Goal: Task Accomplishment & Management: Manage account settings

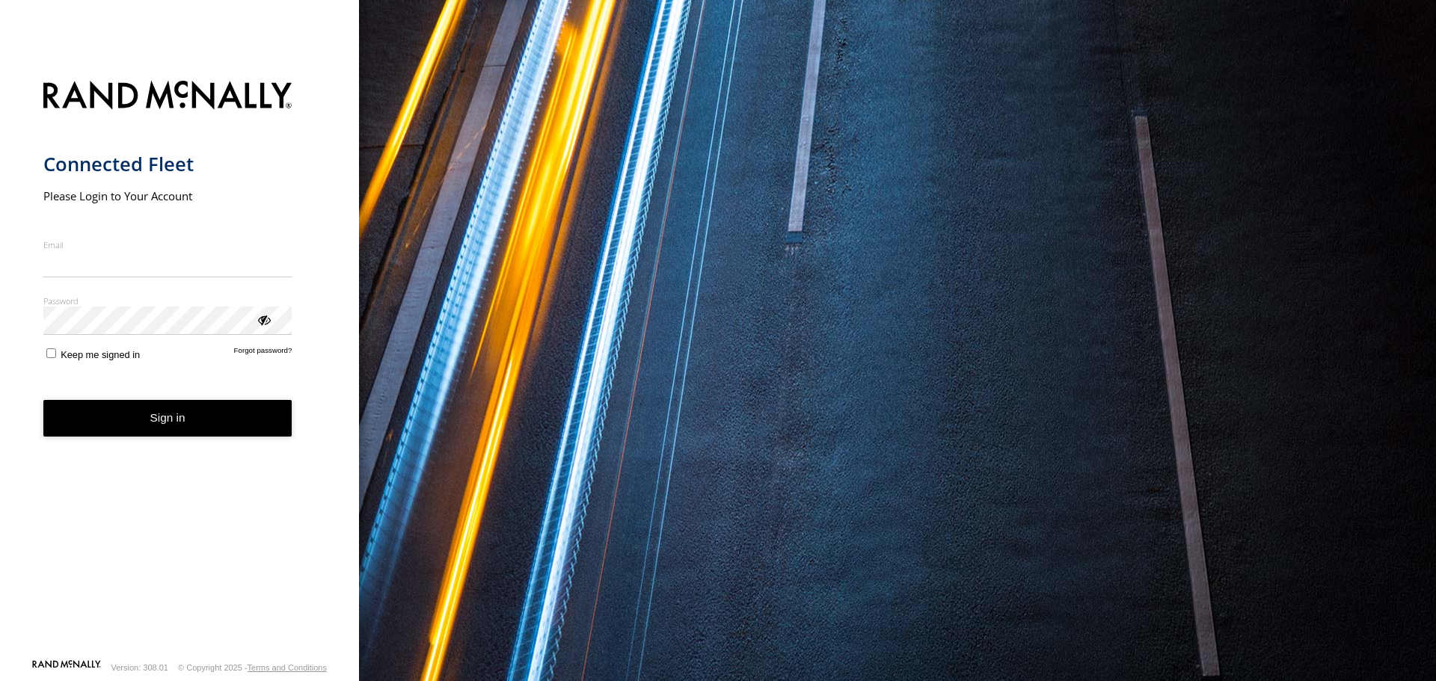
type input "**********"
click at [135, 419] on button "Sign in" at bounding box center [167, 418] width 249 height 37
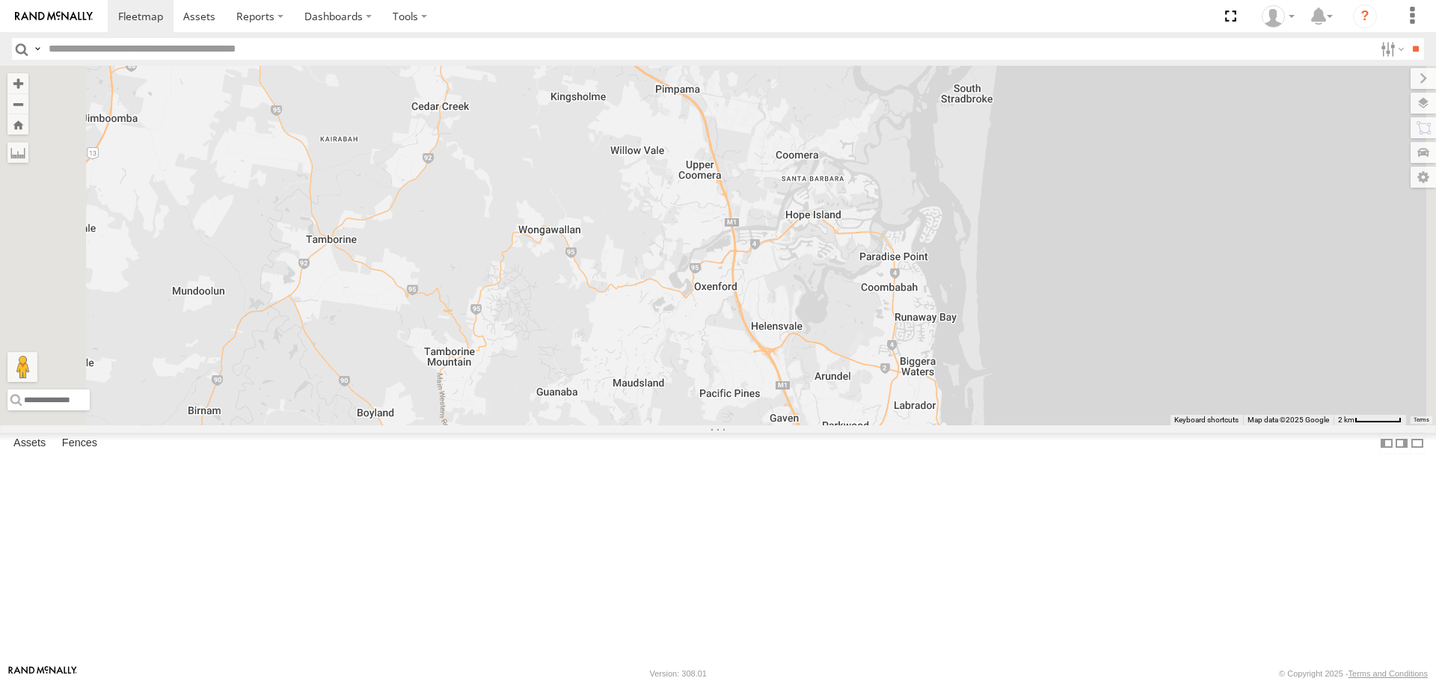
click at [0, 0] on div "Isuzu 279XAU All Assets" at bounding box center [0, 0] width 0 height 0
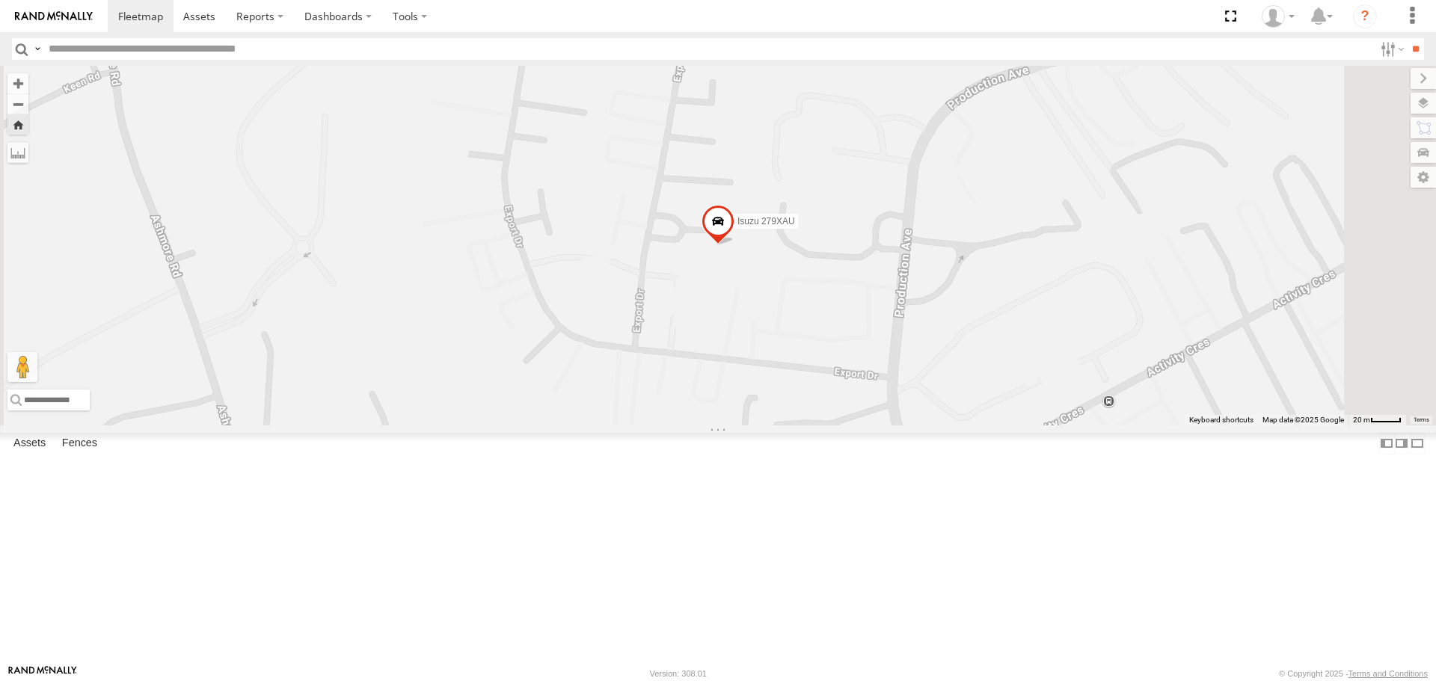
click at [0, 0] on div "All Assets" at bounding box center [0, 0] width 0 height 0
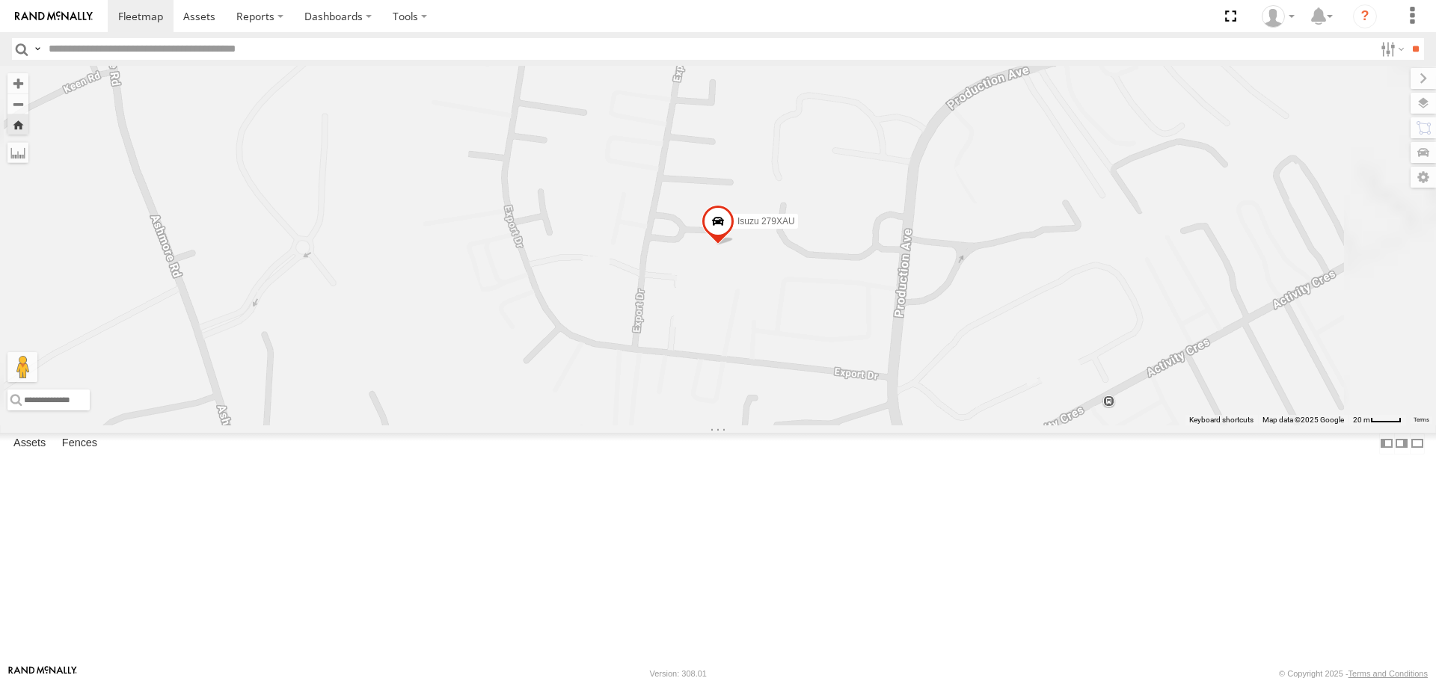
click at [0, 0] on div "Hino 366KDQ All Assets Lahrs Rd Ormeau -27.78253 153.25453 Ute All Assets Jade …" at bounding box center [0, 0] width 0 height 0
click at [0, 0] on div "Ute" at bounding box center [0, 0] width 0 height 0
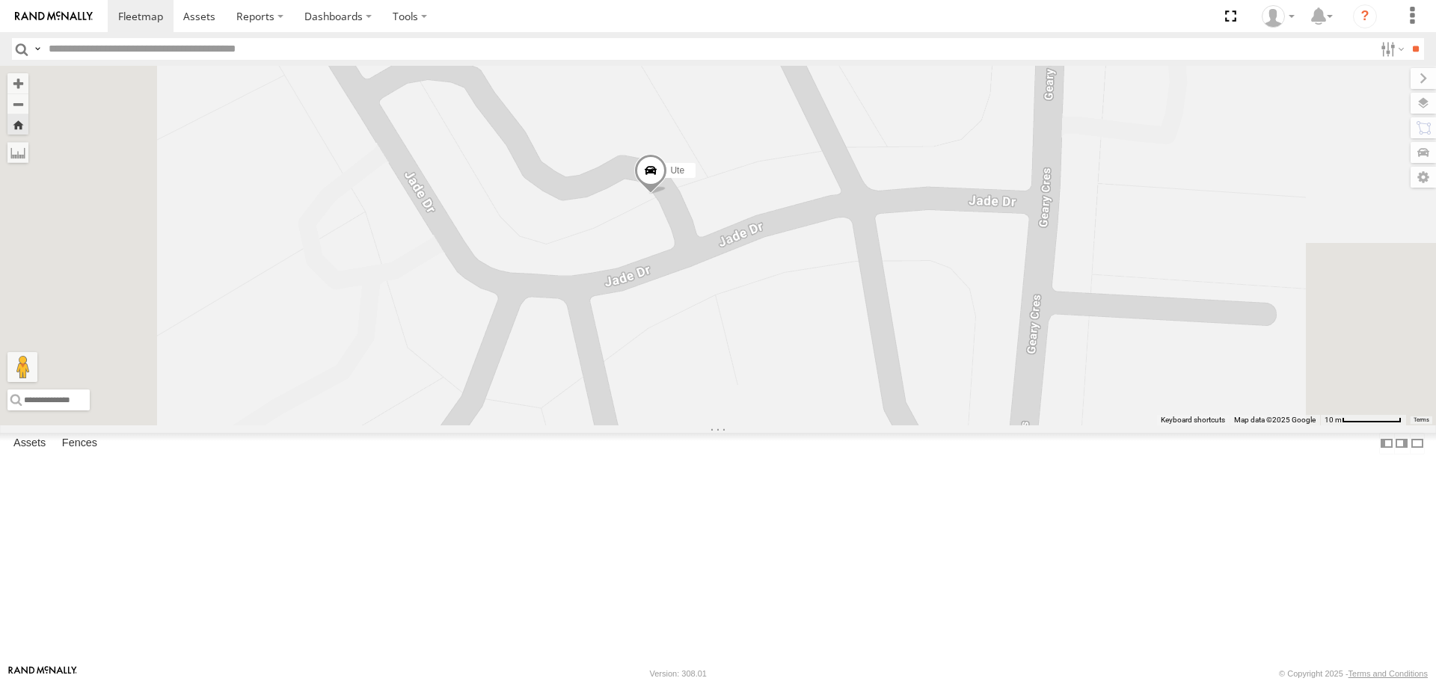
drag, startPoint x: 856, startPoint y: 276, endPoint x: 881, endPoint y: 403, distance: 129.5
click at [883, 403] on div "Ute" at bounding box center [718, 245] width 1436 height 359
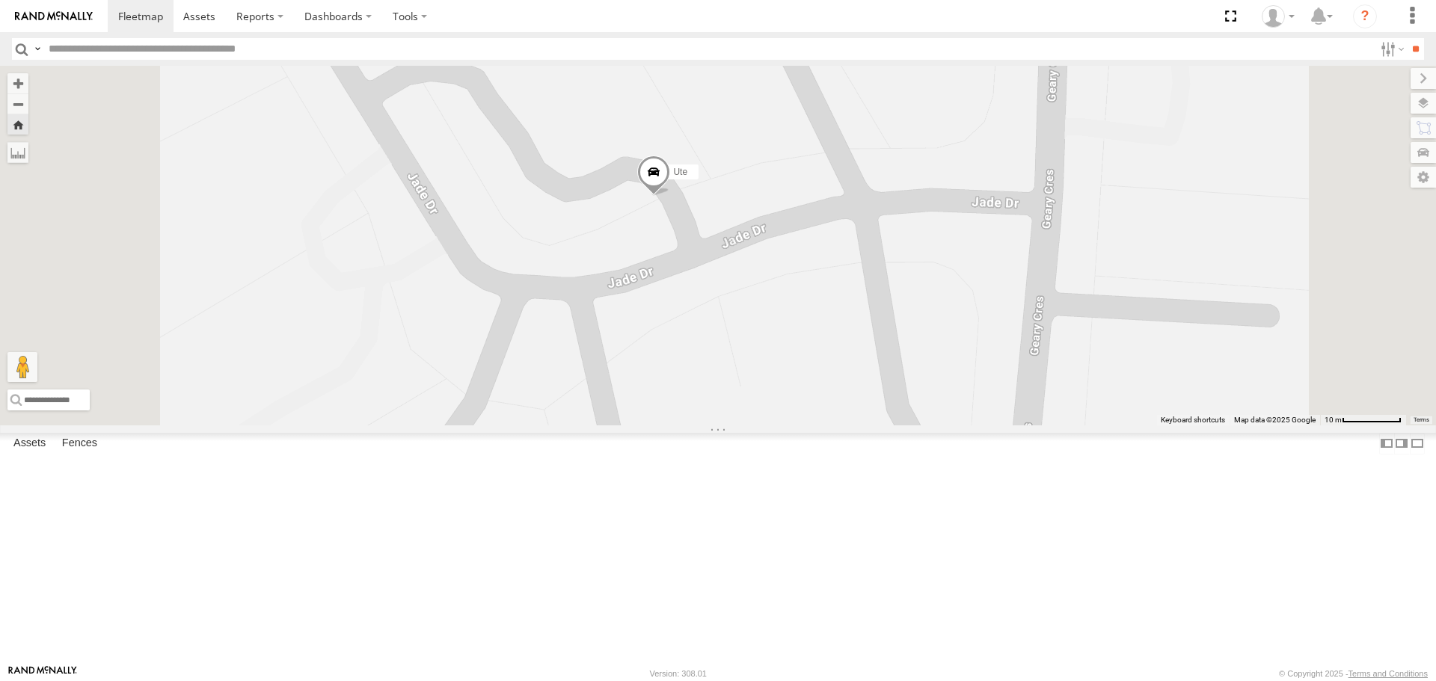
click at [0, 0] on link at bounding box center [0, 0] width 0 height 0
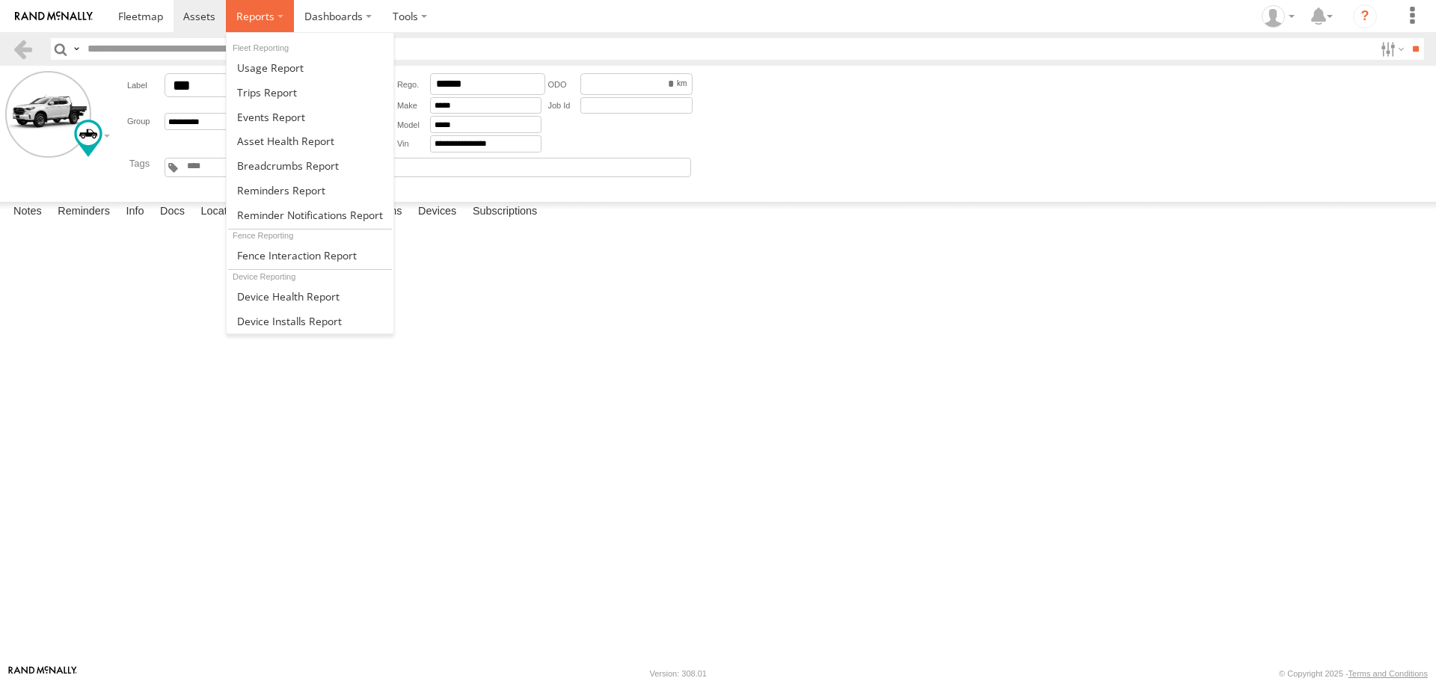
click at [231, 17] on label at bounding box center [260, 16] width 68 height 32
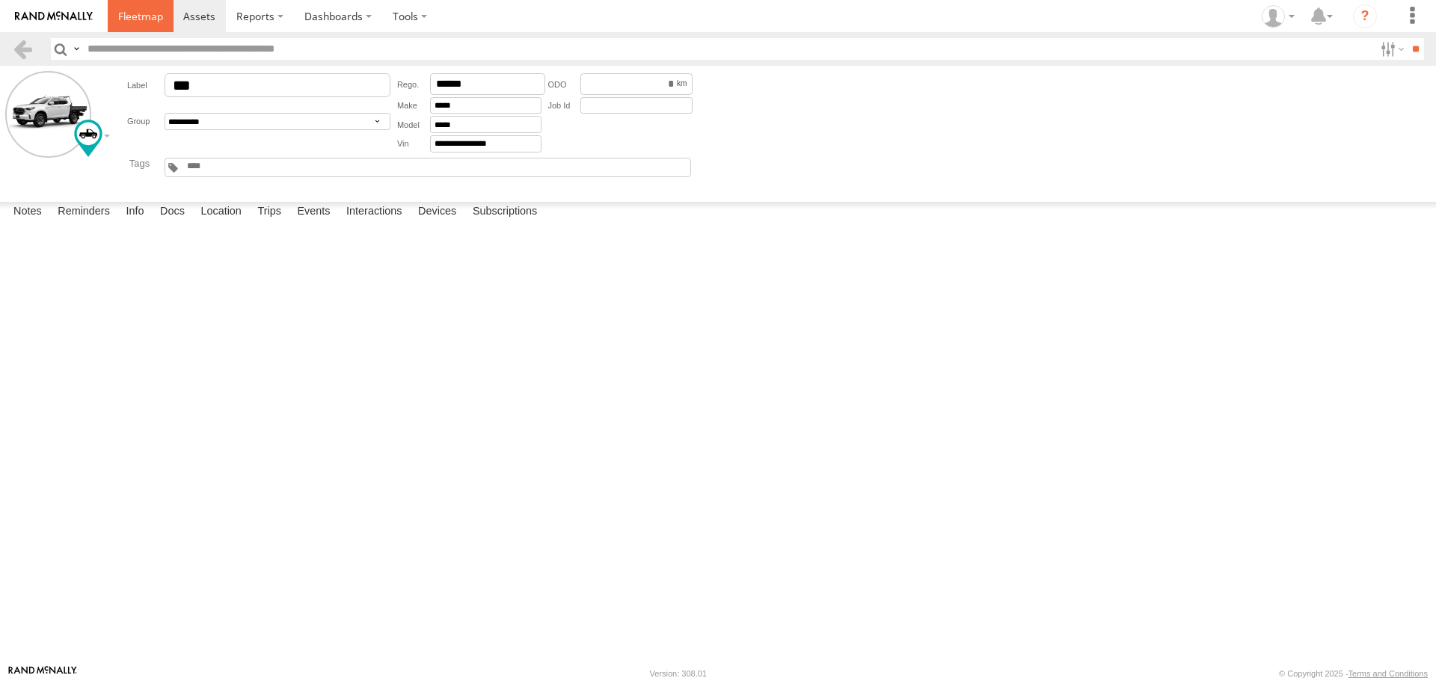
click at [150, 16] on span at bounding box center [140, 16] width 45 height 14
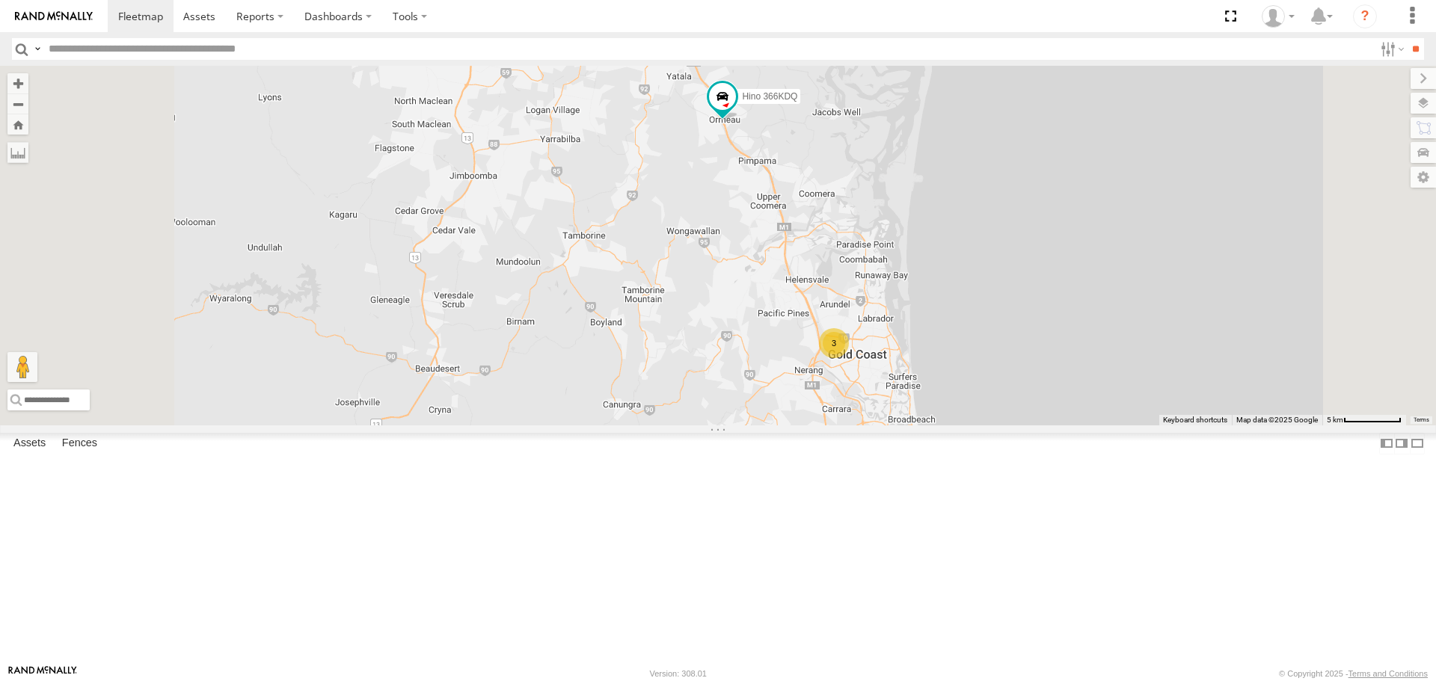
click at [0, 0] on div "All Assets" at bounding box center [0, 0] width 0 height 0
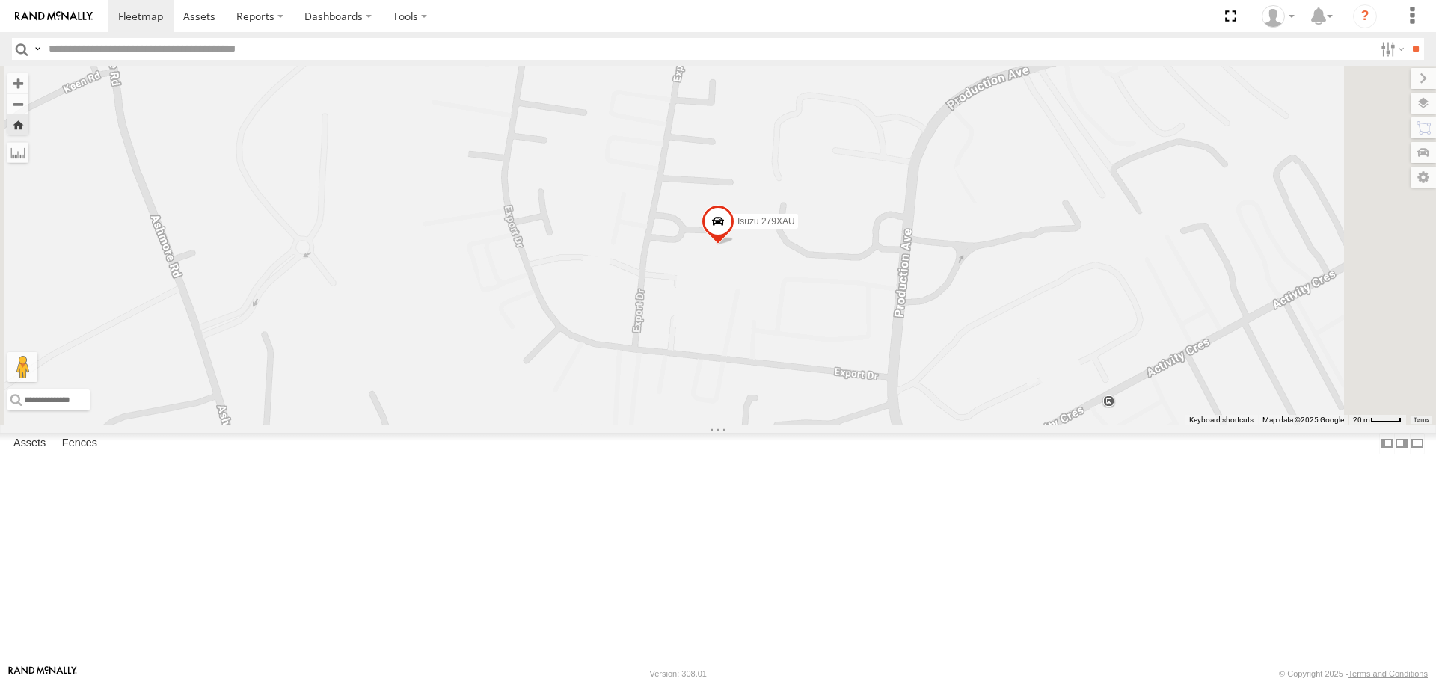
click at [0, 0] on div "576 ILW" at bounding box center [0, 0] width 0 height 0
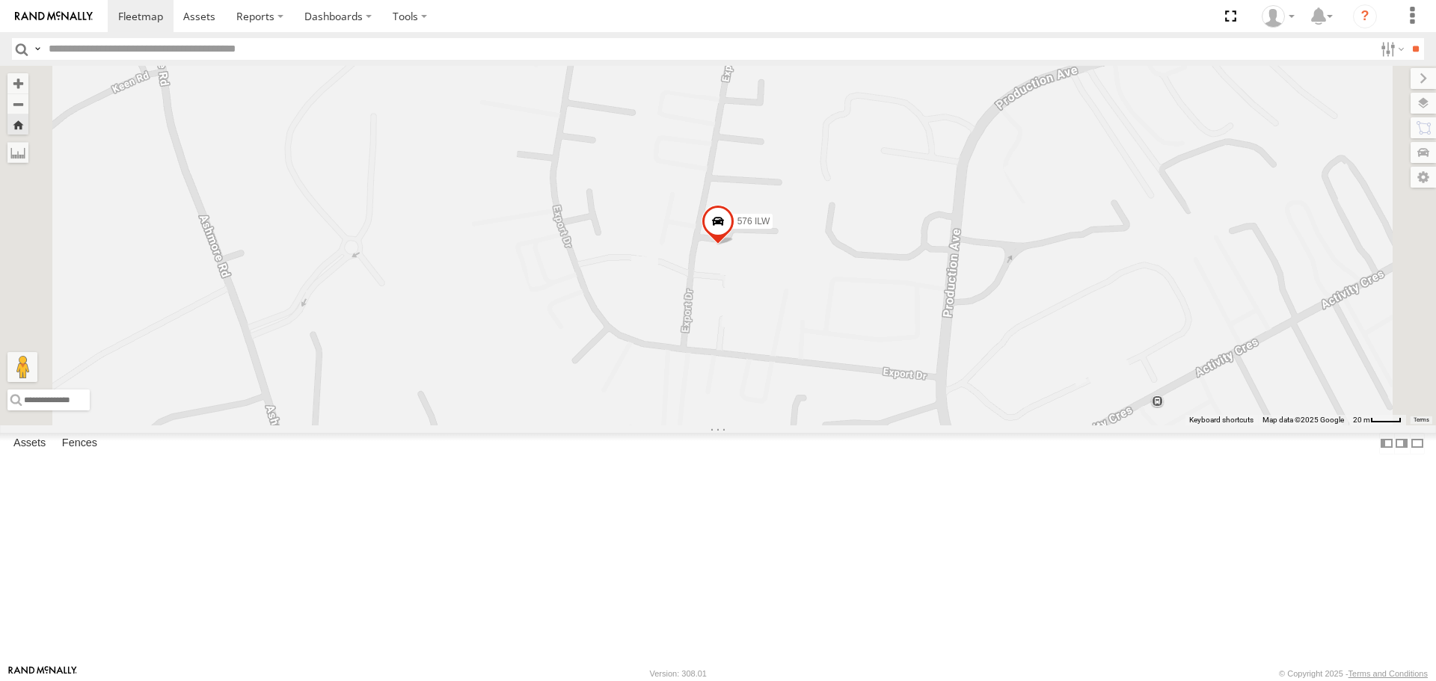
click at [0, 0] on div "All Assets" at bounding box center [0, 0] width 0 height 0
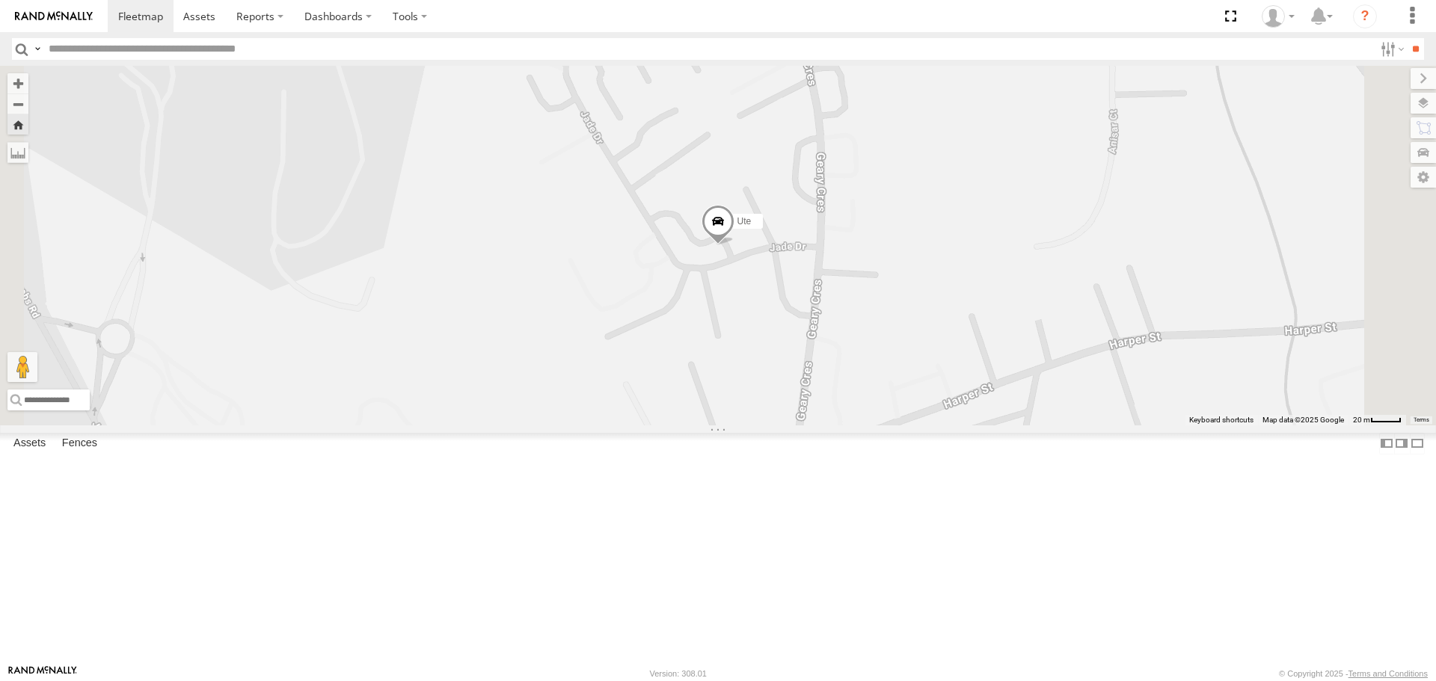
click at [0, 0] on div "Hino 366KDQ" at bounding box center [0, 0] width 0 height 0
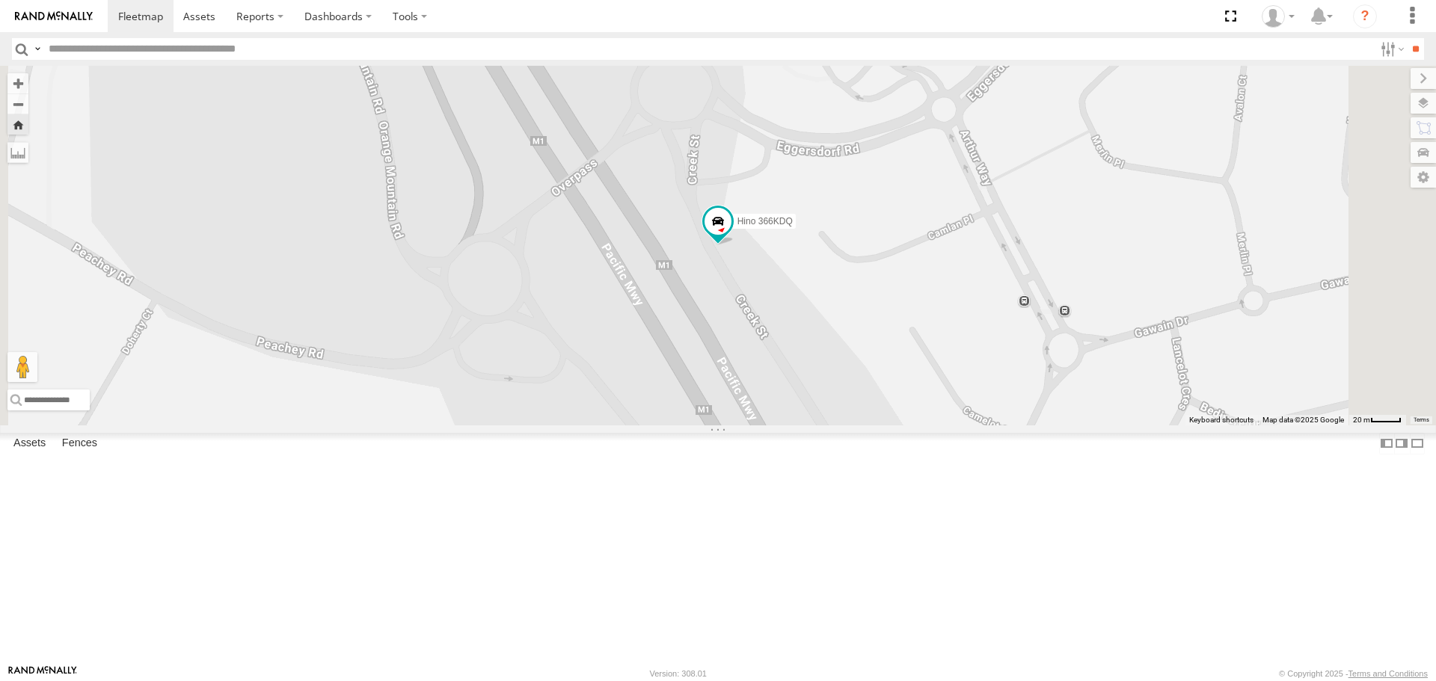
click at [0, 0] on div "Isuzu 279XAU" at bounding box center [0, 0] width 0 height 0
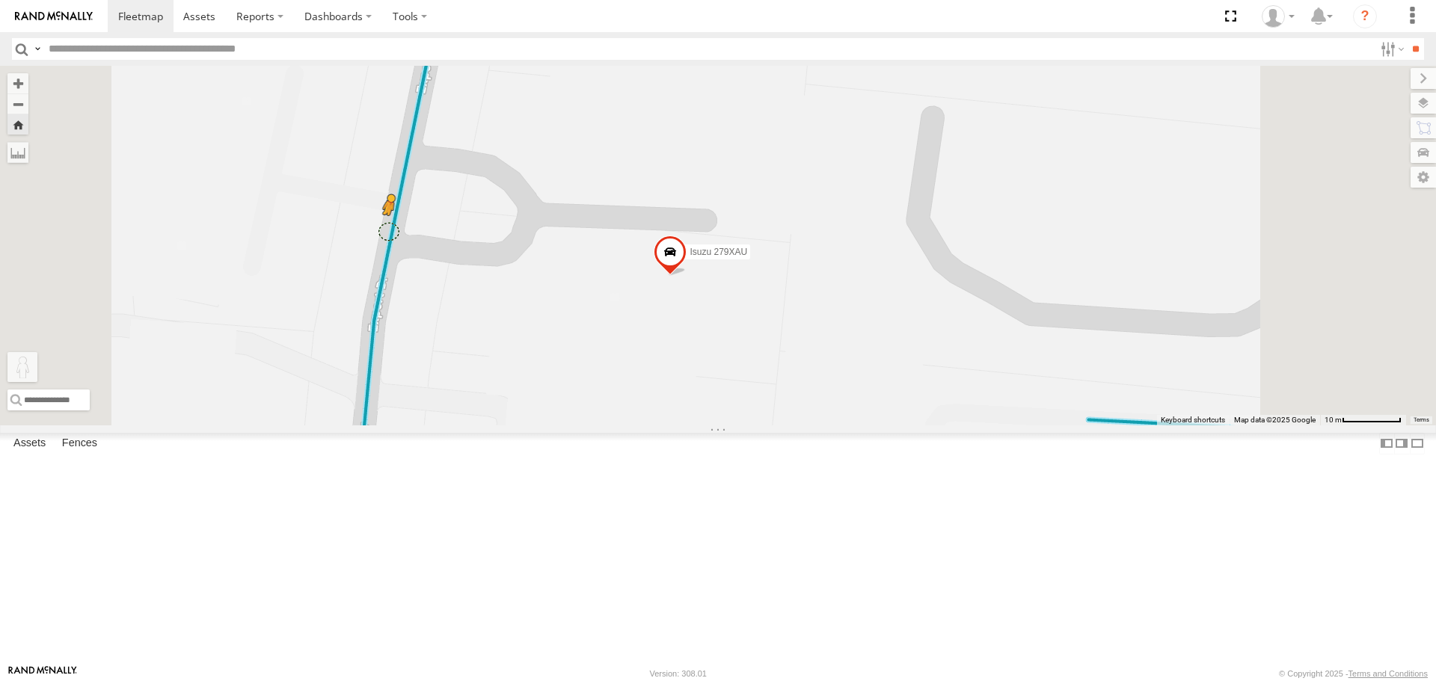
drag, startPoint x: 395, startPoint y: 604, endPoint x: 578, endPoint y: 349, distance: 314.0
click at [578, 349] on div "Isuzu 279XAU To activate drag with keyboard, press Alt + Enter. Once in keyboar…" at bounding box center [718, 245] width 1436 height 359
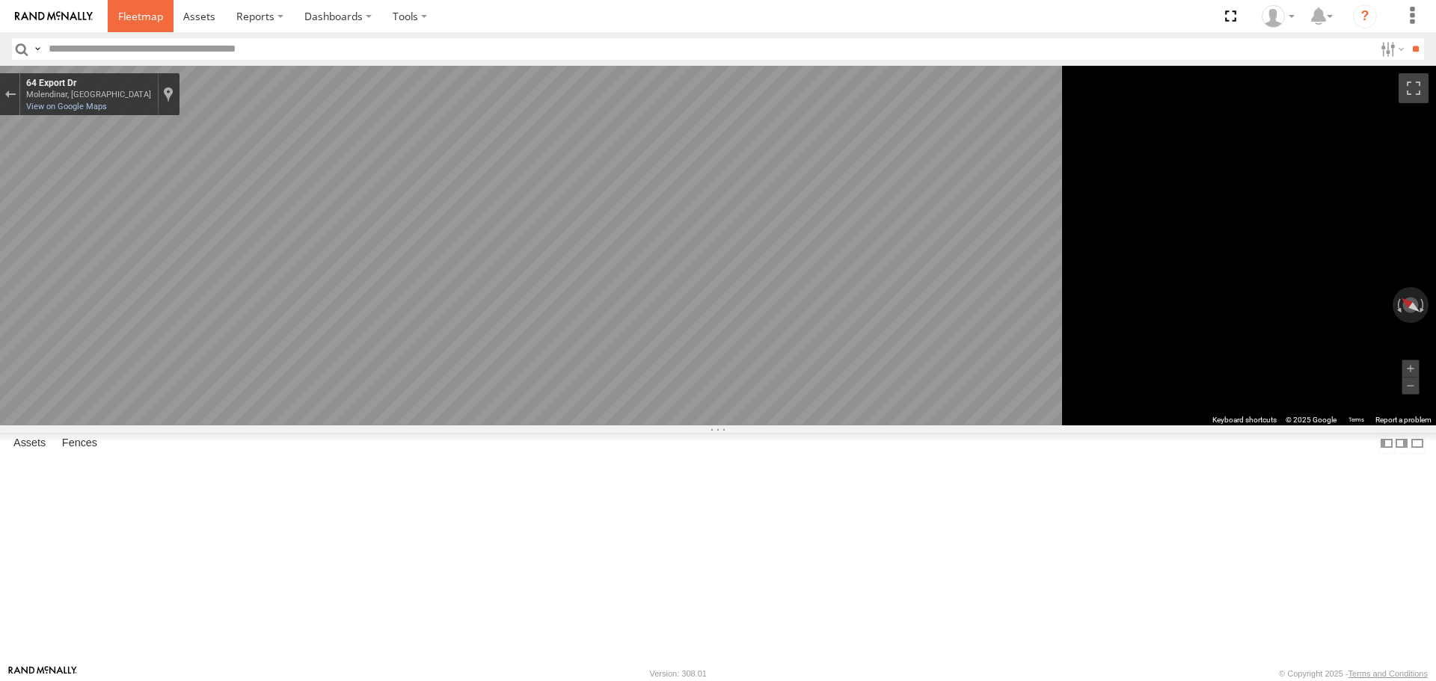
click at [144, 20] on span at bounding box center [140, 16] width 45 height 14
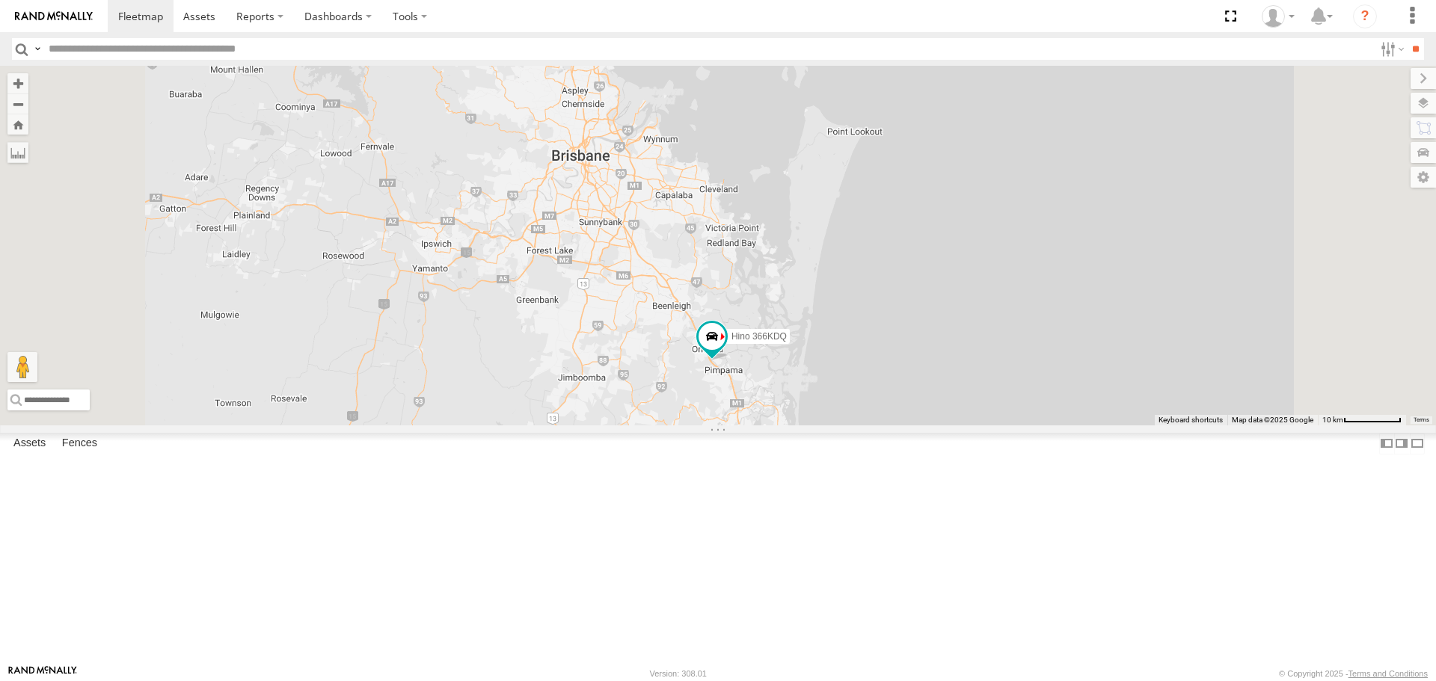
click at [0, 0] on link at bounding box center [0, 0] width 0 height 0
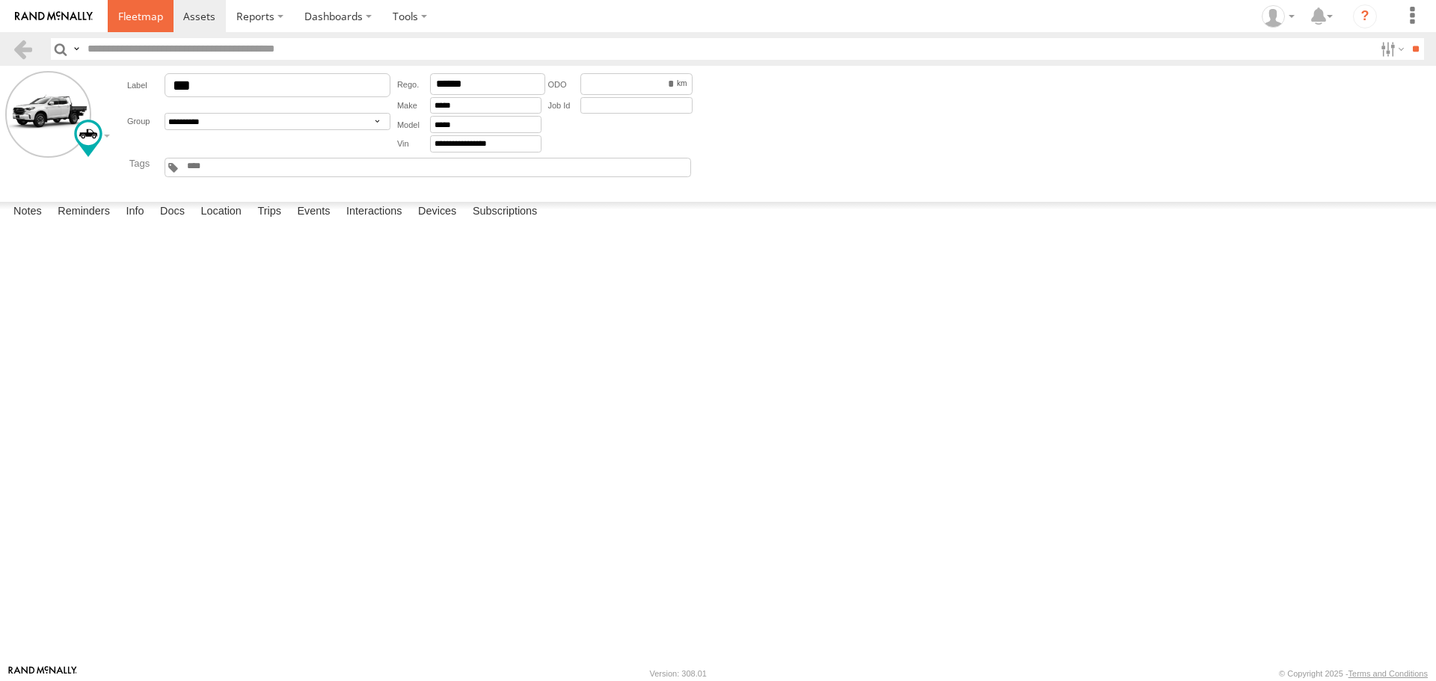
click at [152, 21] on span at bounding box center [140, 16] width 45 height 14
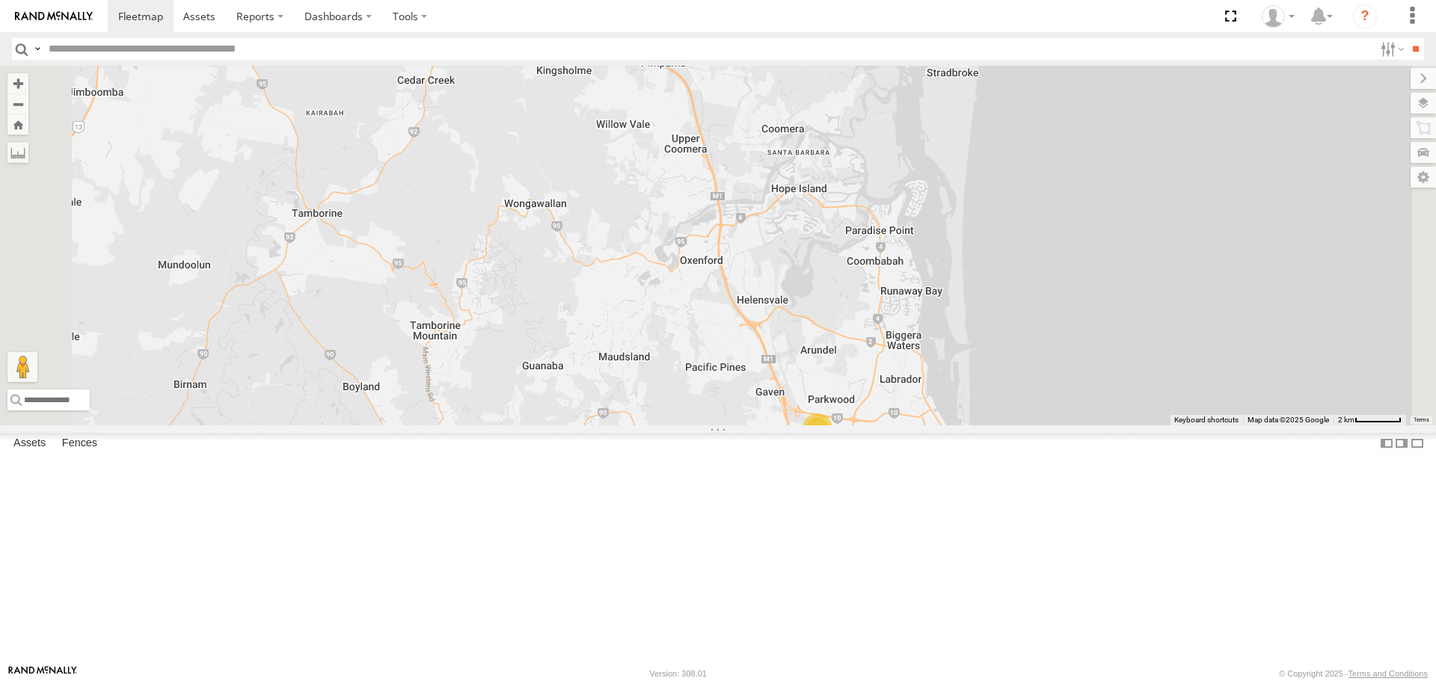
click at [630, 13] on span at bounding box center [616, 0] width 27 height 27
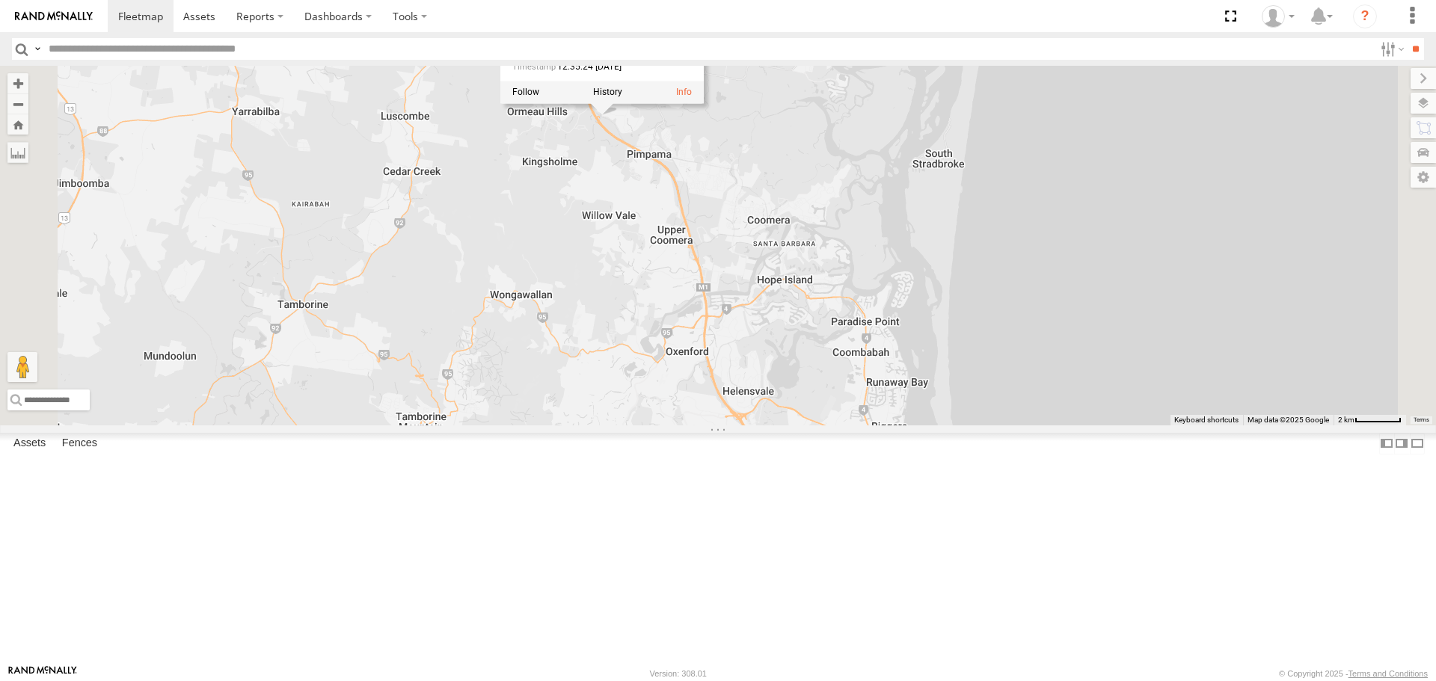
drag, startPoint x: 774, startPoint y: 170, endPoint x: 760, endPoint y: 264, distance: 95.3
click at [760, 264] on div "Hino 366KDQ 2 Ute Hino 366KDQ All Assets Creek St Pimpama -27.80379 , 153.26747…" at bounding box center [718, 245] width 1436 height 359
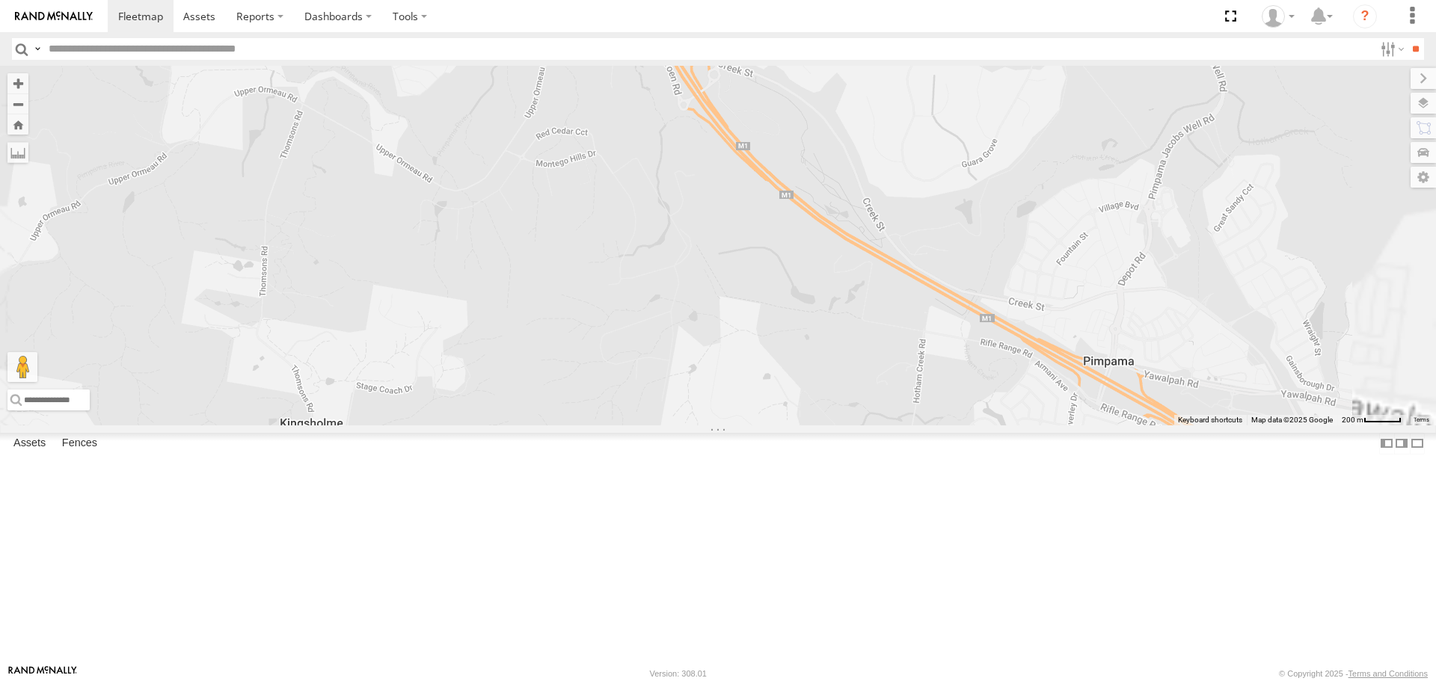
drag, startPoint x: 856, startPoint y: 203, endPoint x: 715, endPoint y: 474, distance: 306.1
click at [715, 425] on div "Hino 366KDQ Ute Hino 366KDQ All Assets Creek St Pimpama -27.80382 , 153.26731 S…" at bounding box center [718, 245] width 1436 height 359
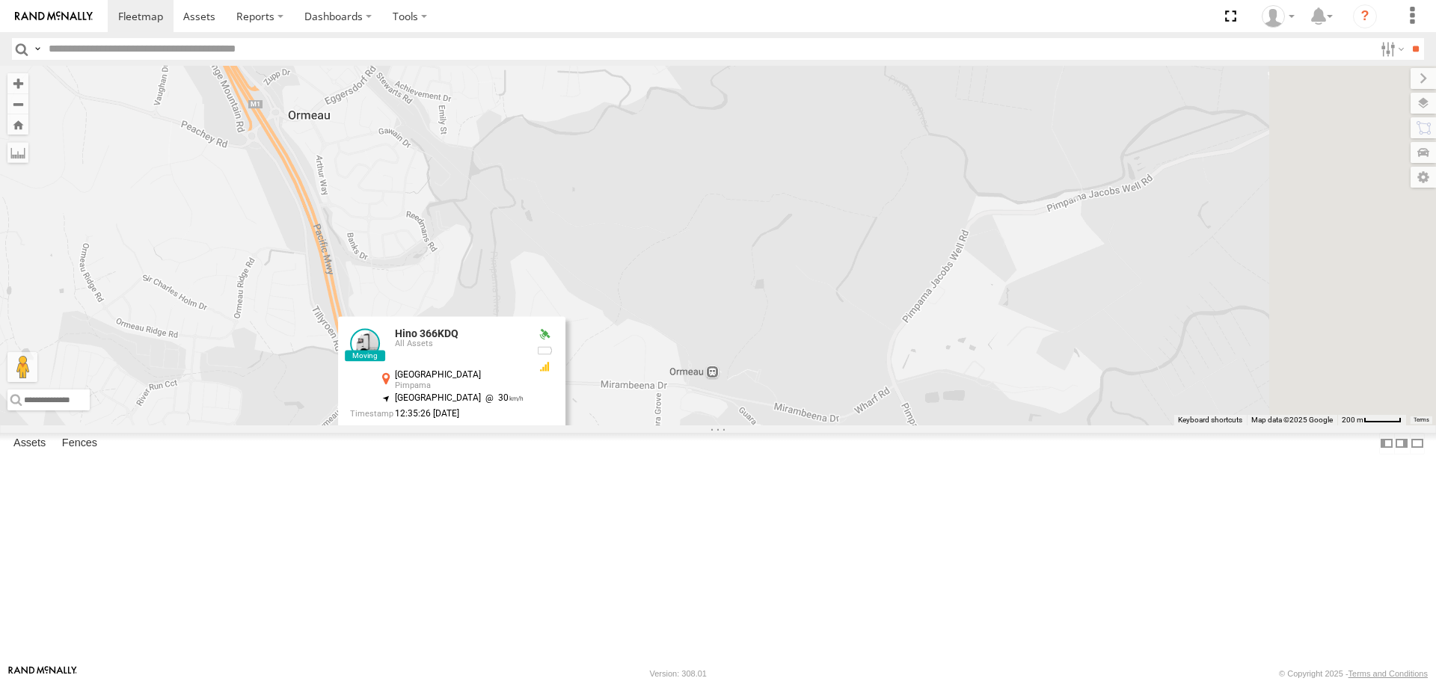
click at [777, 377] on div "Hino 366KDQ Ute Hino 366KDQ All Assets Creek St Pimpama -27.80382 , 153.26731 S…" at bounding box center [718, 245] width 1436 height 359
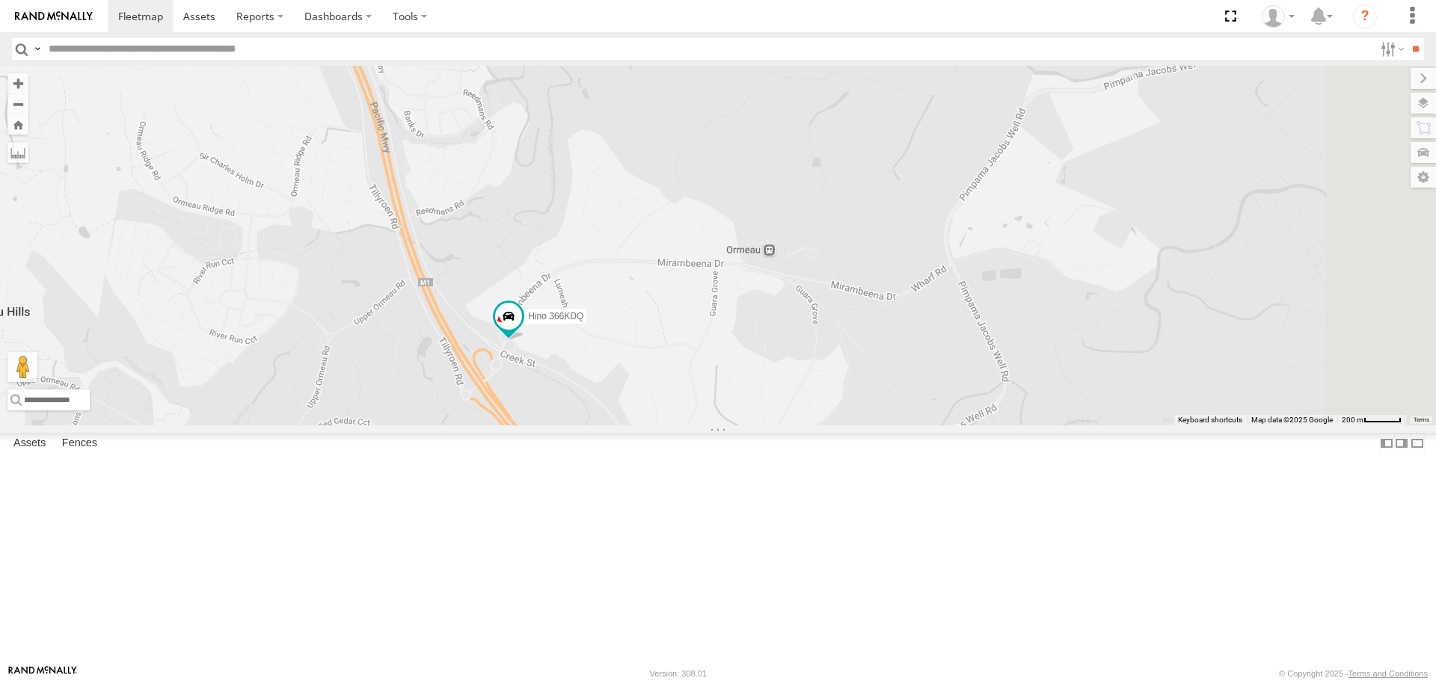
drag, startPoint x: 755, startPoint y: 444, endPoint x: 860, endPoint y: 242, distance: 227.2
click at [860, 242] on div "Hino 366KDQ Ute" at bounding box center [718, 245] width 1436 height 359
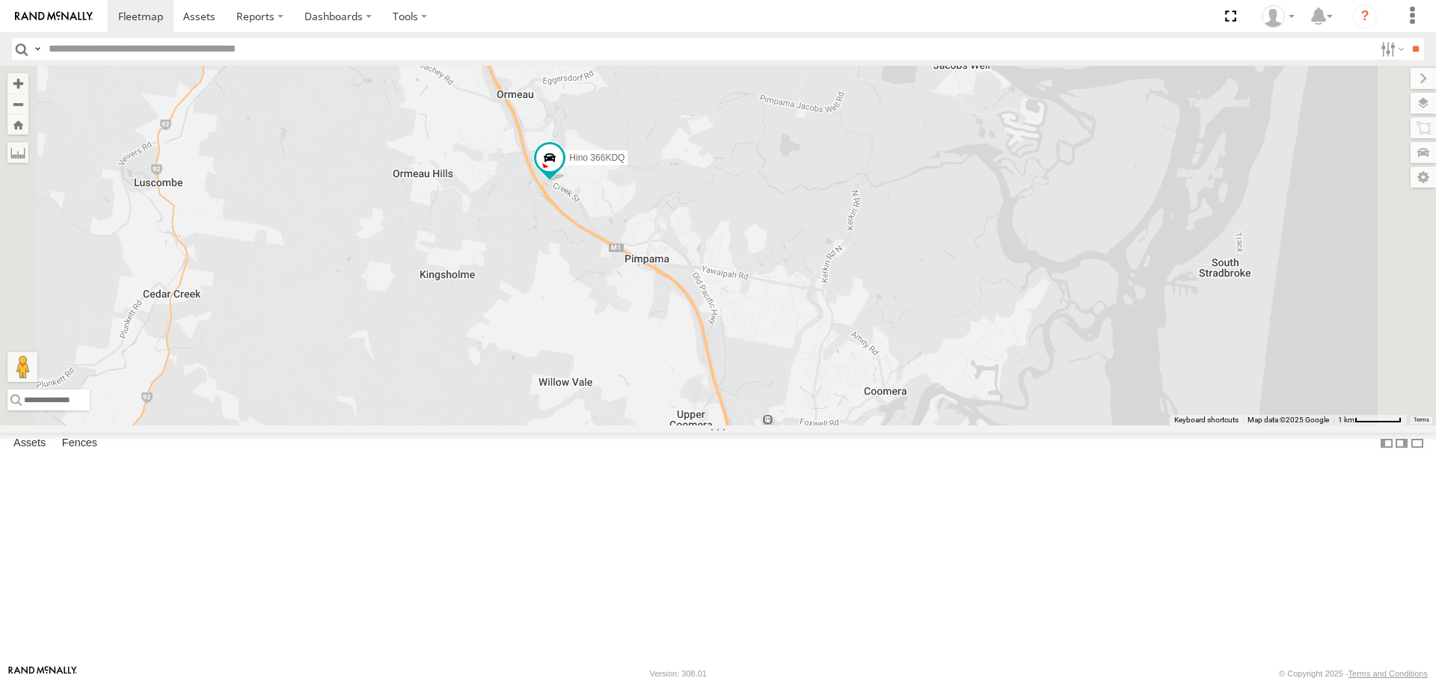
drag, startPoint x: 637, startPoint y: 519, endPoint x: 745, endPoint y: 353, distance: 197.9
click at [745, 353] on div "Hino 366KDQ Ute" at bounding box center [718, 245] width 1436 height 359
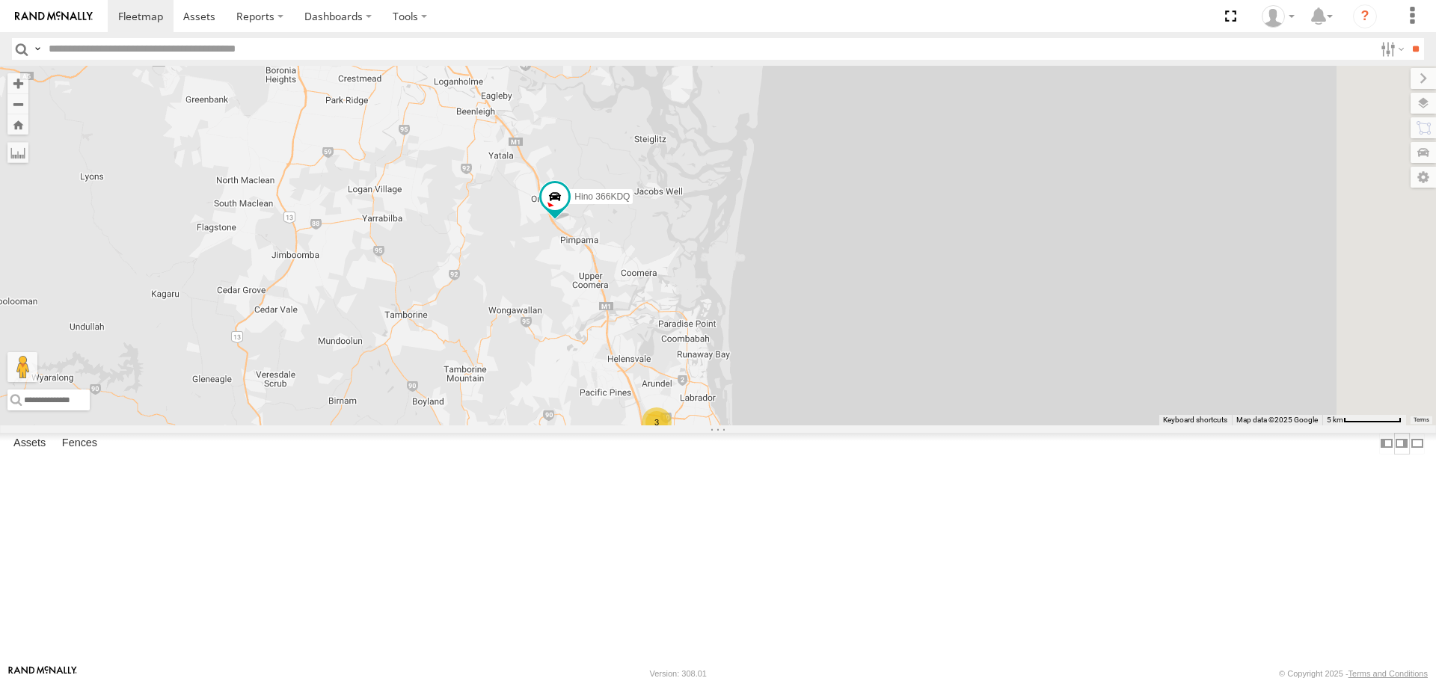
click at [1394, 455] on label at bounding box center [1401, 444] width 15 height 22
click at [1390, 455] on label at bounding box center [1386, 444] width 15 height 22
click at [0, 0] on div "All Assets" at bounding box center [0, 0] width 0 height 0
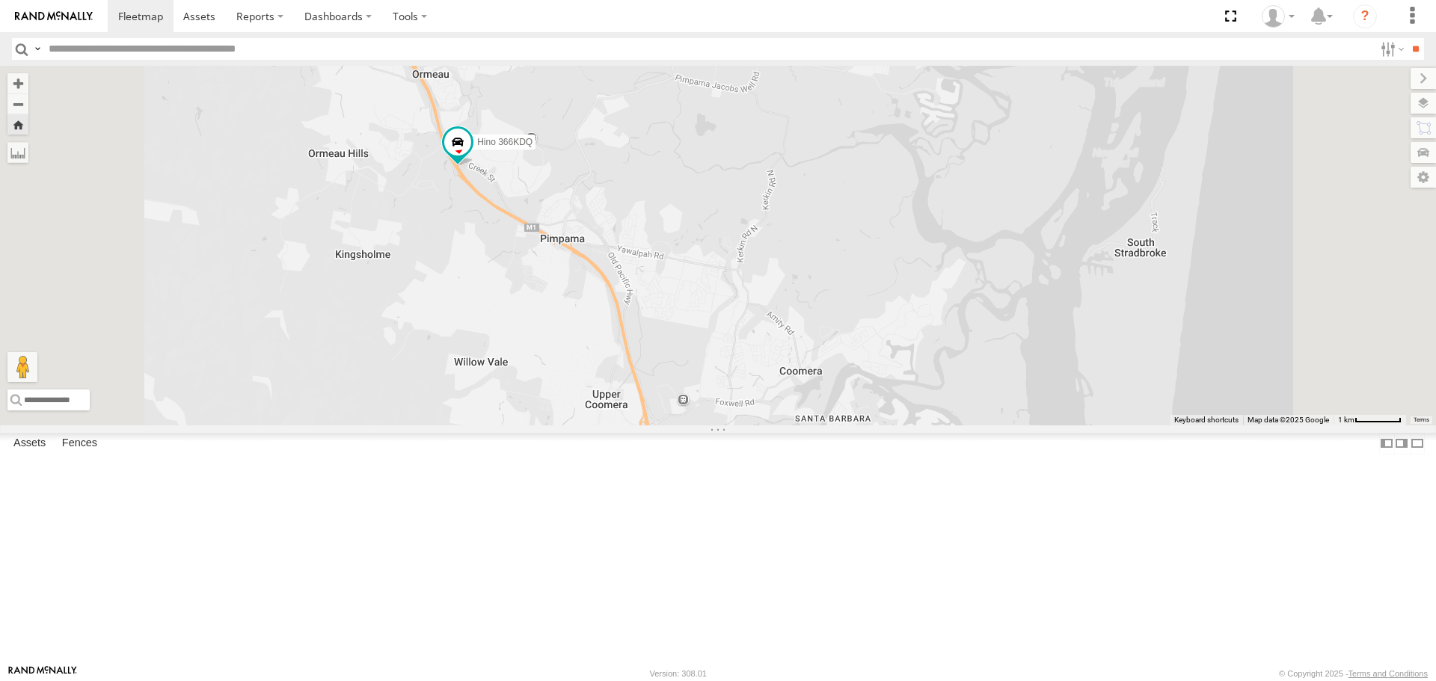
click at [0, 0] on div "All Assets" at bounding box center [0, 0] width 0 height 0
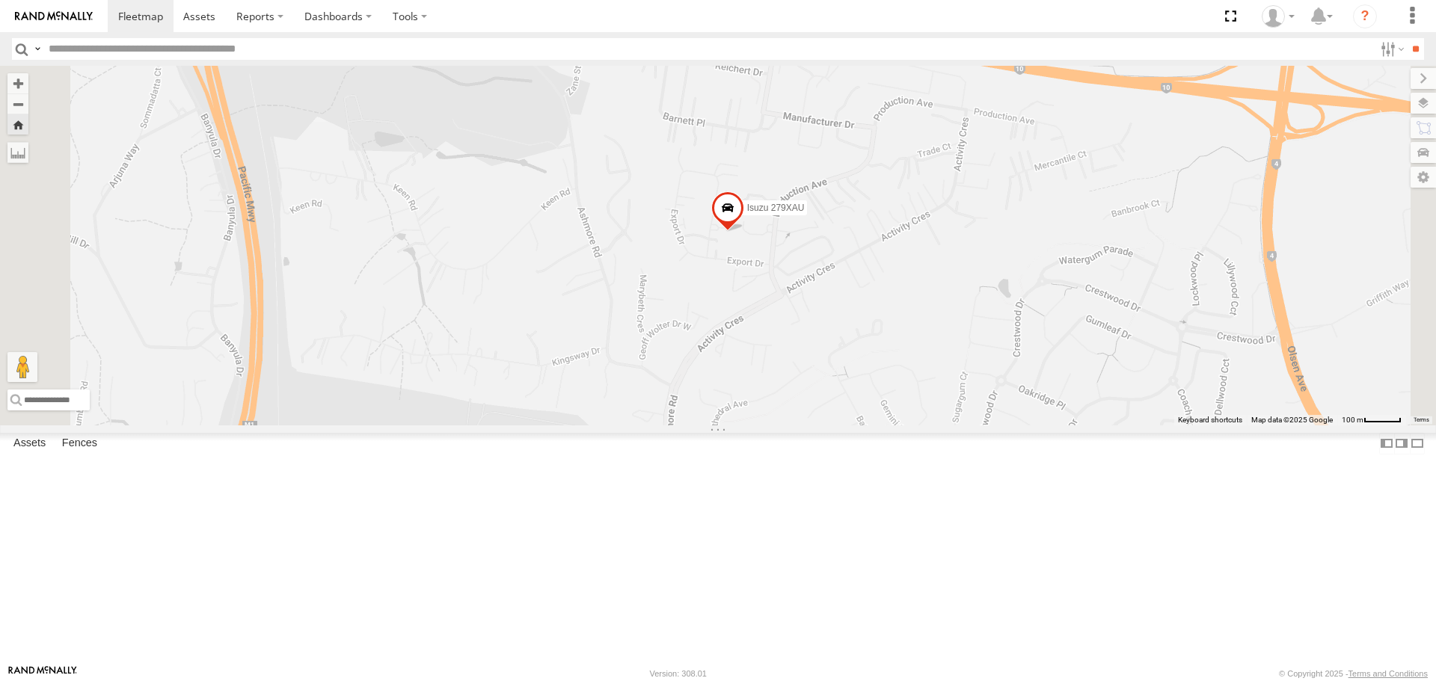
click at [0, 0] on div "All Assets" at bounding box center [0, 0] width 0 height 0
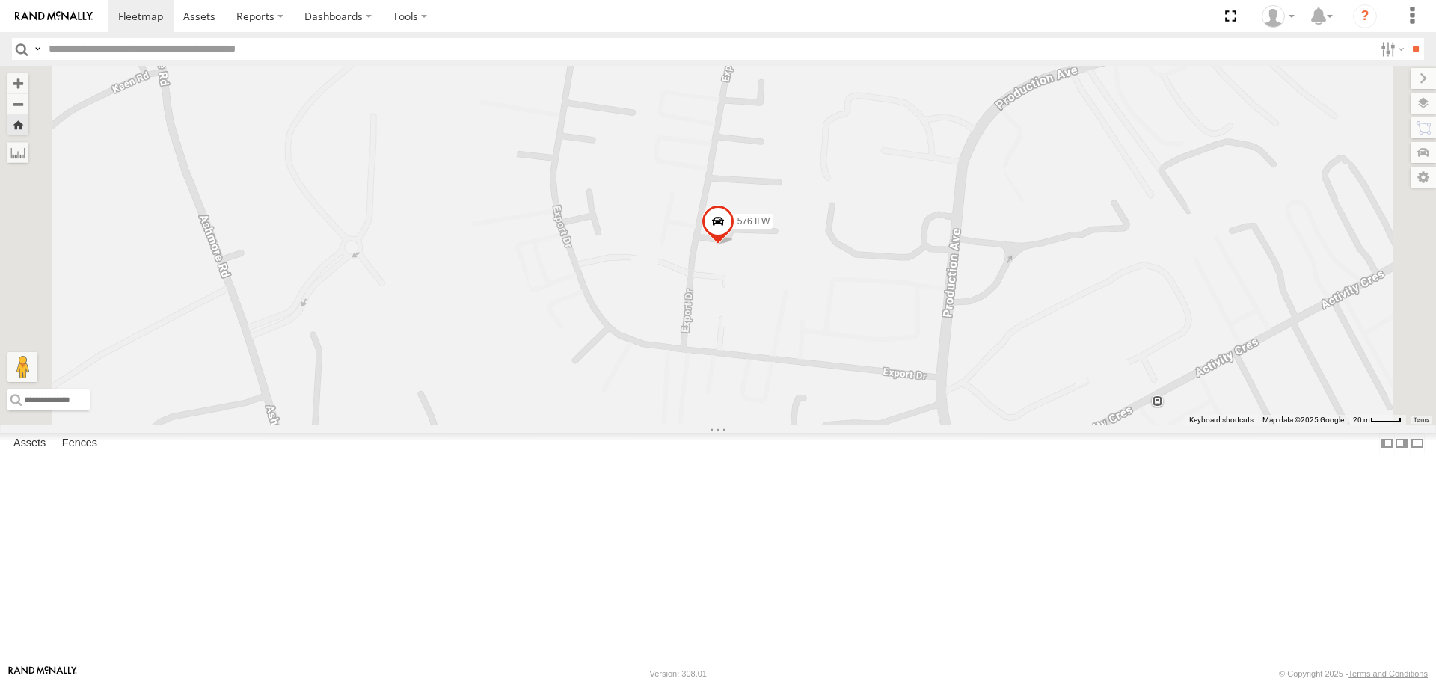
click at [0, 0] on div "Isuzu 279XAU" at bounding box center [0, 0] width 0 height 0
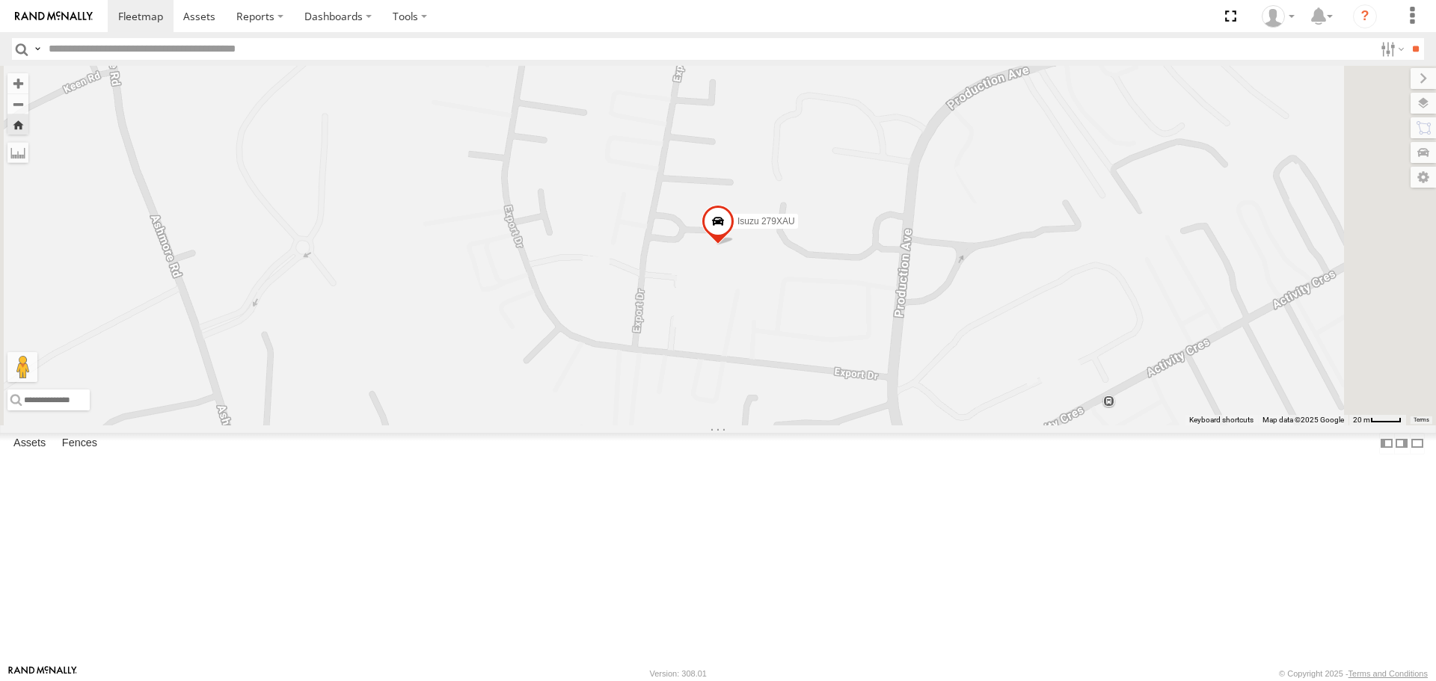
click at [0, 0] on div "Hino 366KDQ All Assets Mirambeena Dr Pimpama -27.80406 153.26706 Ute All Assets…" at bounding box center [0, 0] width 0 height 0
click at [0, 0] on div "576 ILW" at bounding box center [0, 0] width 0 height 0
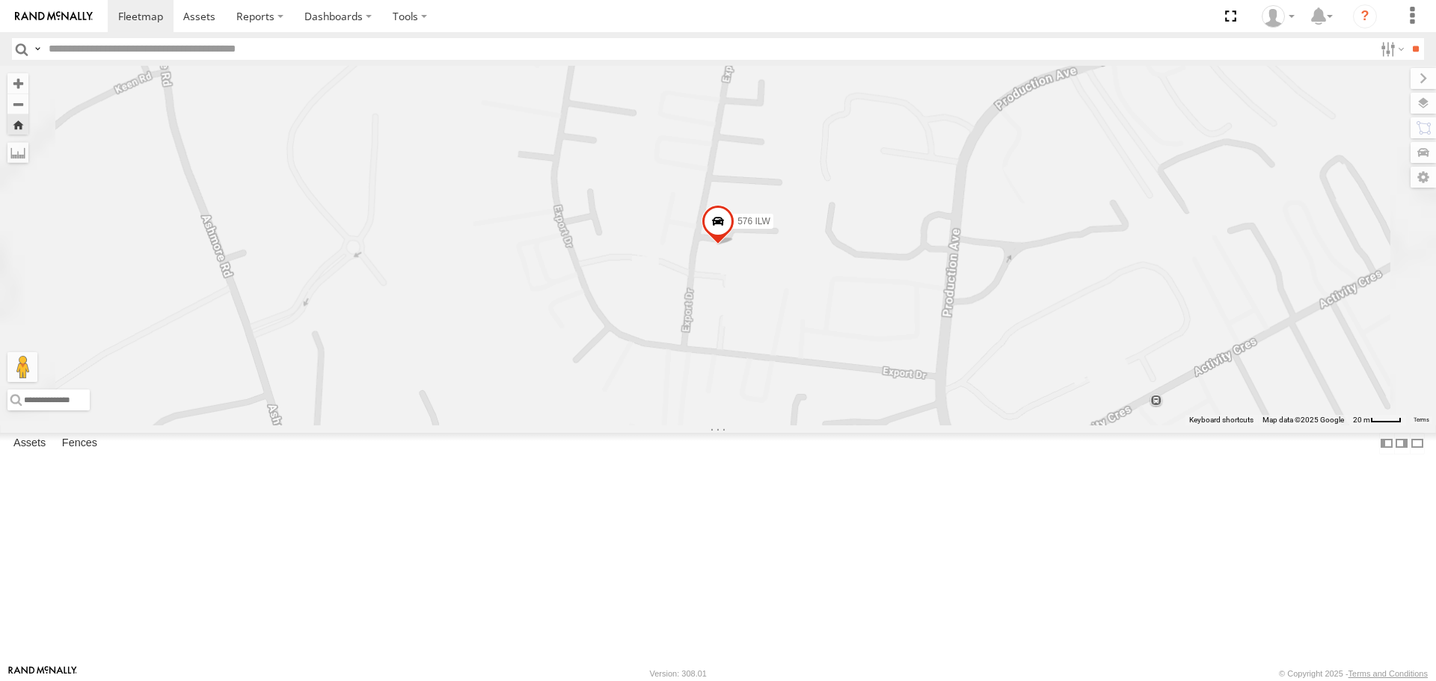
click at [0, 0] on div at bounding box center [0, 0] width 0 height 0
click at [0, 0] on link at bounding box center [0, 0] width 0 height 0
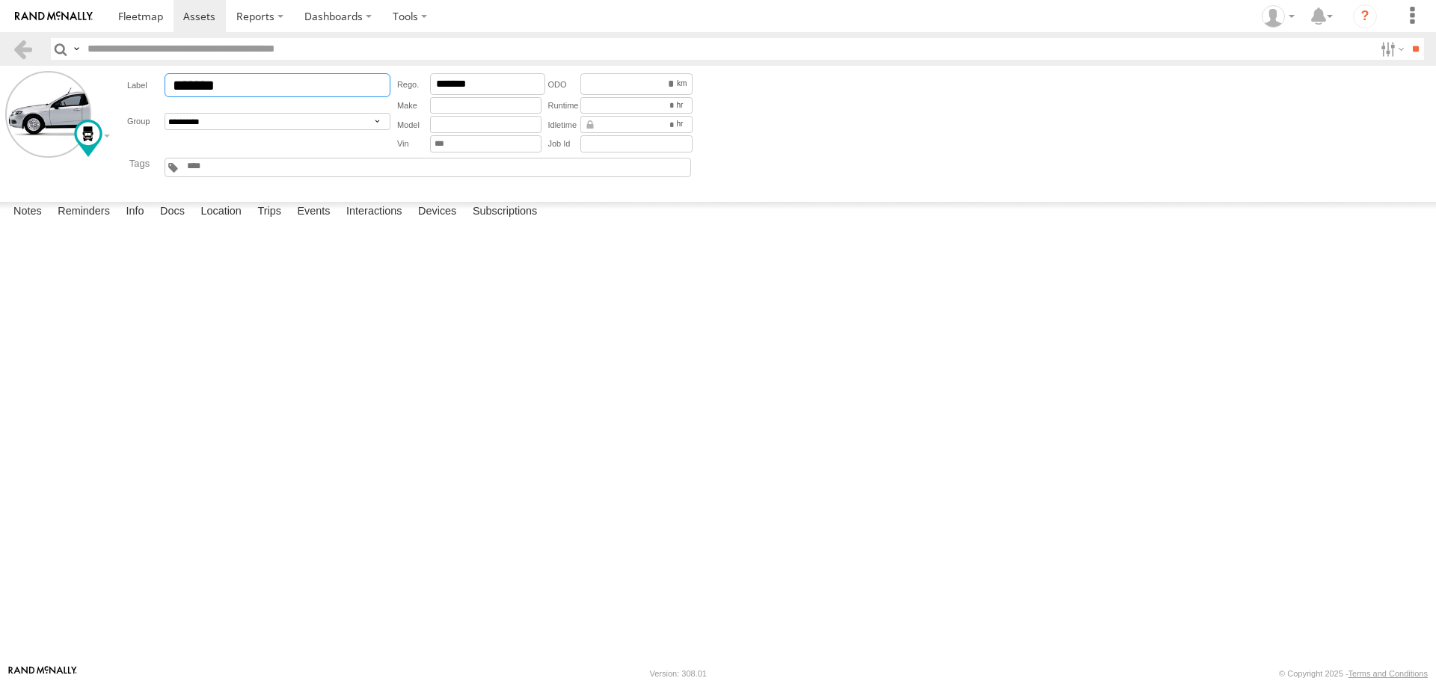
click at [175, 85] on input "*******" at bounding box center [278, 85] width 226 height 24
type input "**********"
click at [0, 0] on button "Save" at bounding box center [0, 0] width 0 height 0
click at [0, 0] on textarea at bounding box center [0, 0] width 0 height 0
click at [0, 0] on div at bounding box center [0, 0] width 0 height 0
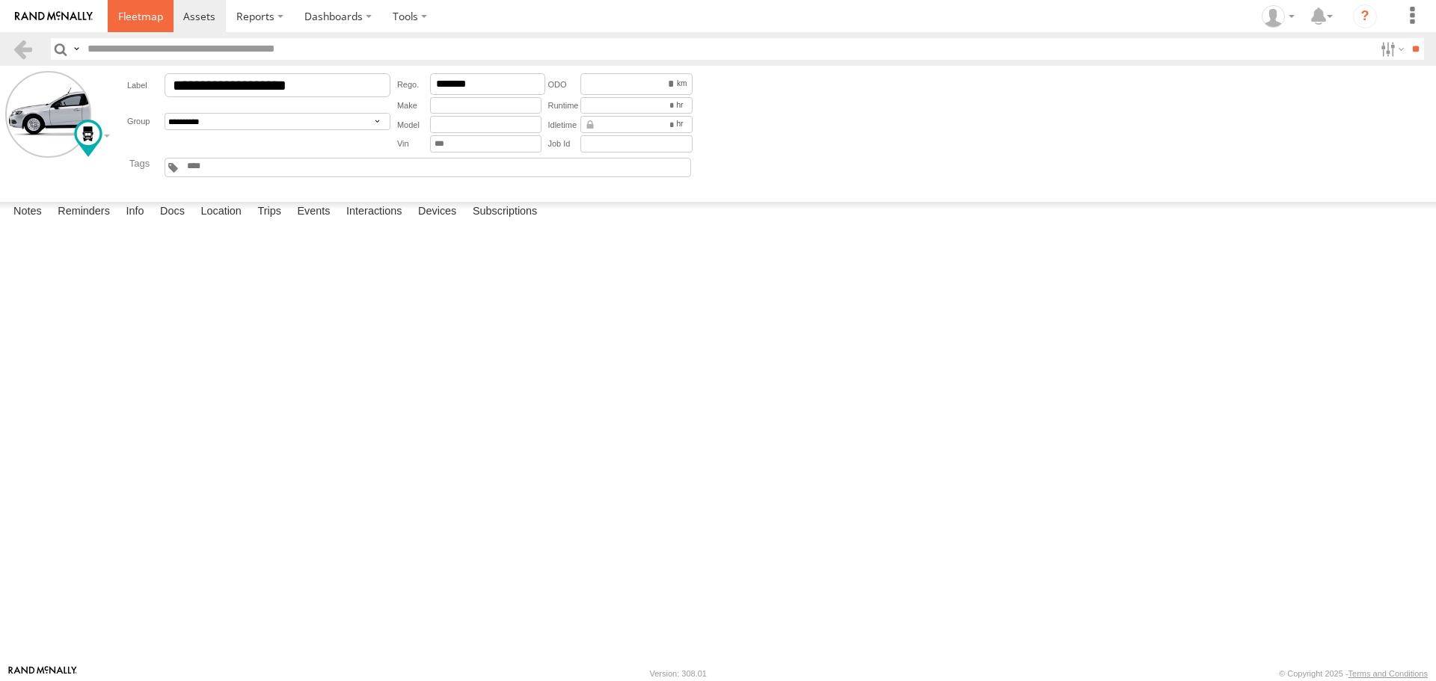
click at [153, 12] on span at bounding box center [140, 16] width 45 height 14
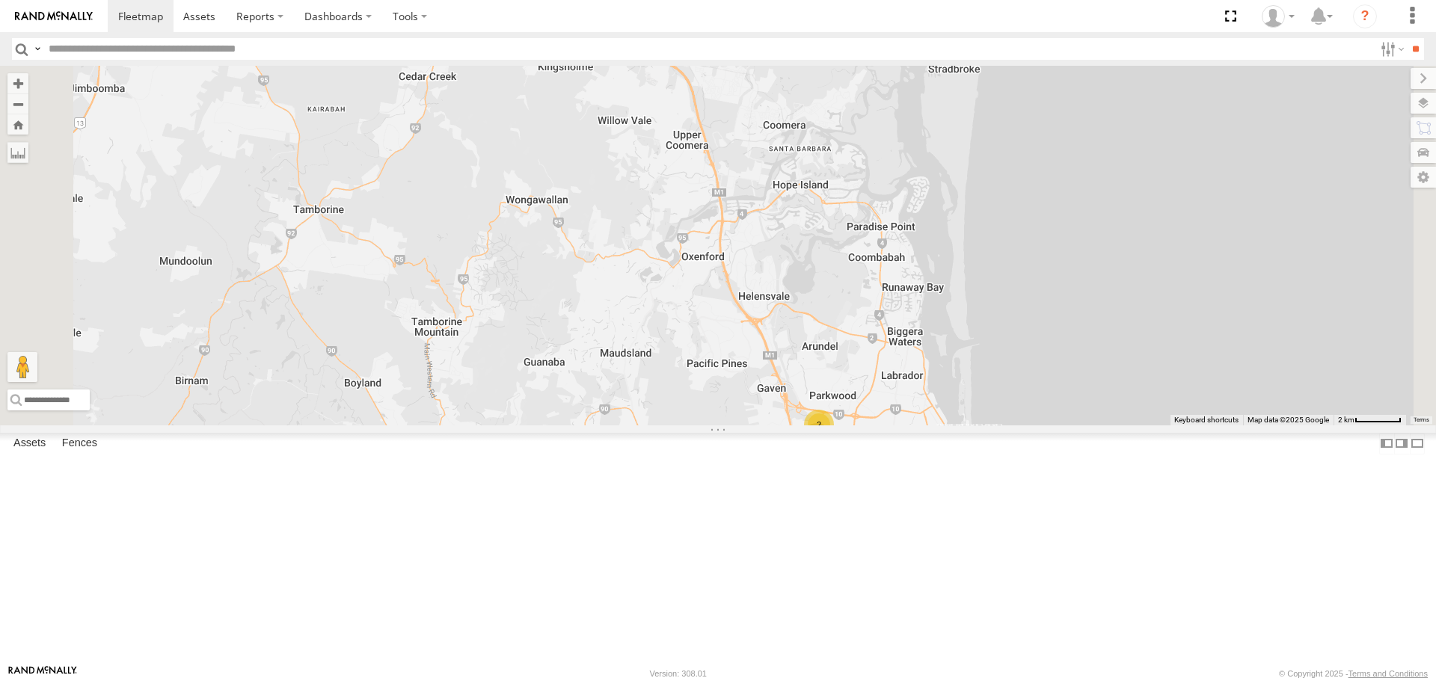
click at [0, 0] on link at bounding box center [0, 0] width 0 height 0
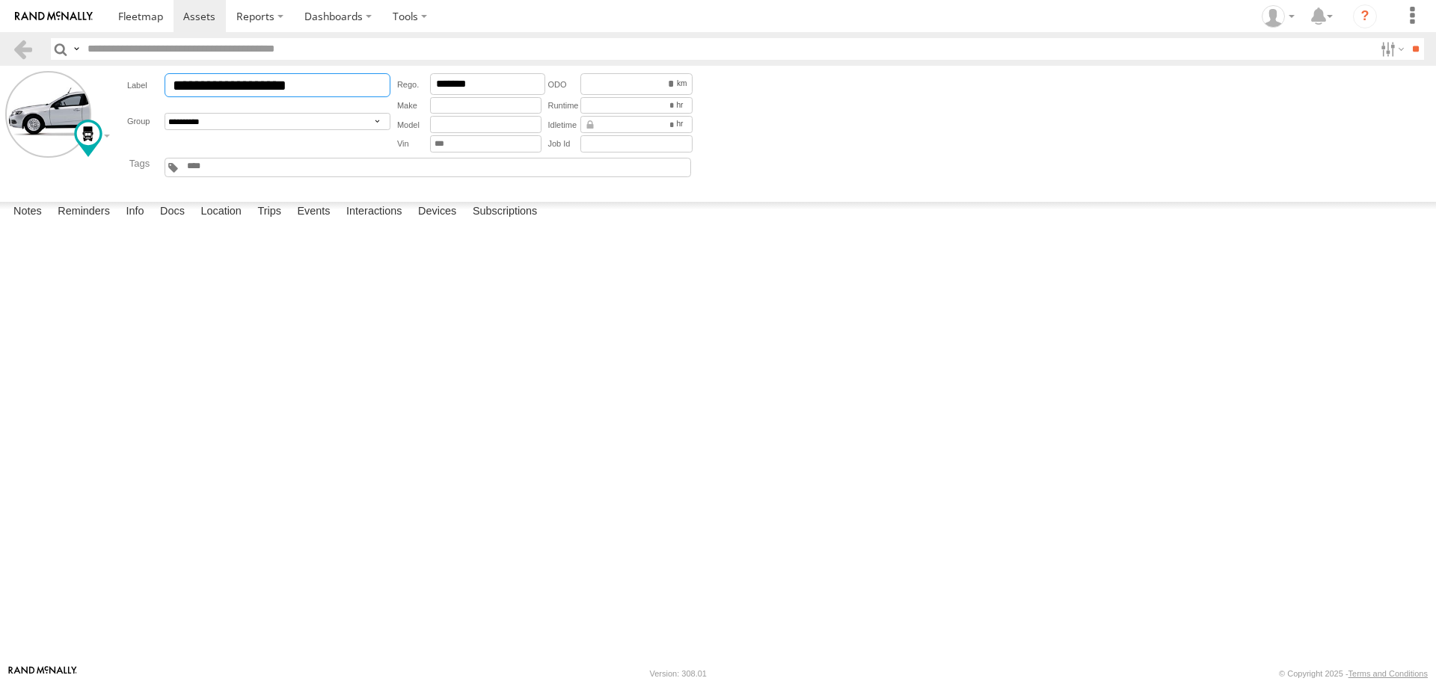
drag, startPoint x: 255, startPoint y: 85, endPoint x: 215, endPoint y: 88, distance: 40.5
click at [215, 88] on input "**********" at bounding box center [278, 85] width 226 height 24
type input "**********"
click at [176, 33] on header "Search Query Asset ID Asset Label Registration Manufacturer Model VIN Job ID" at bounding box center [718, 49] width 1436 height 34
click at [153, 14] on span at bounding box center [140, 16] width 45 height 14
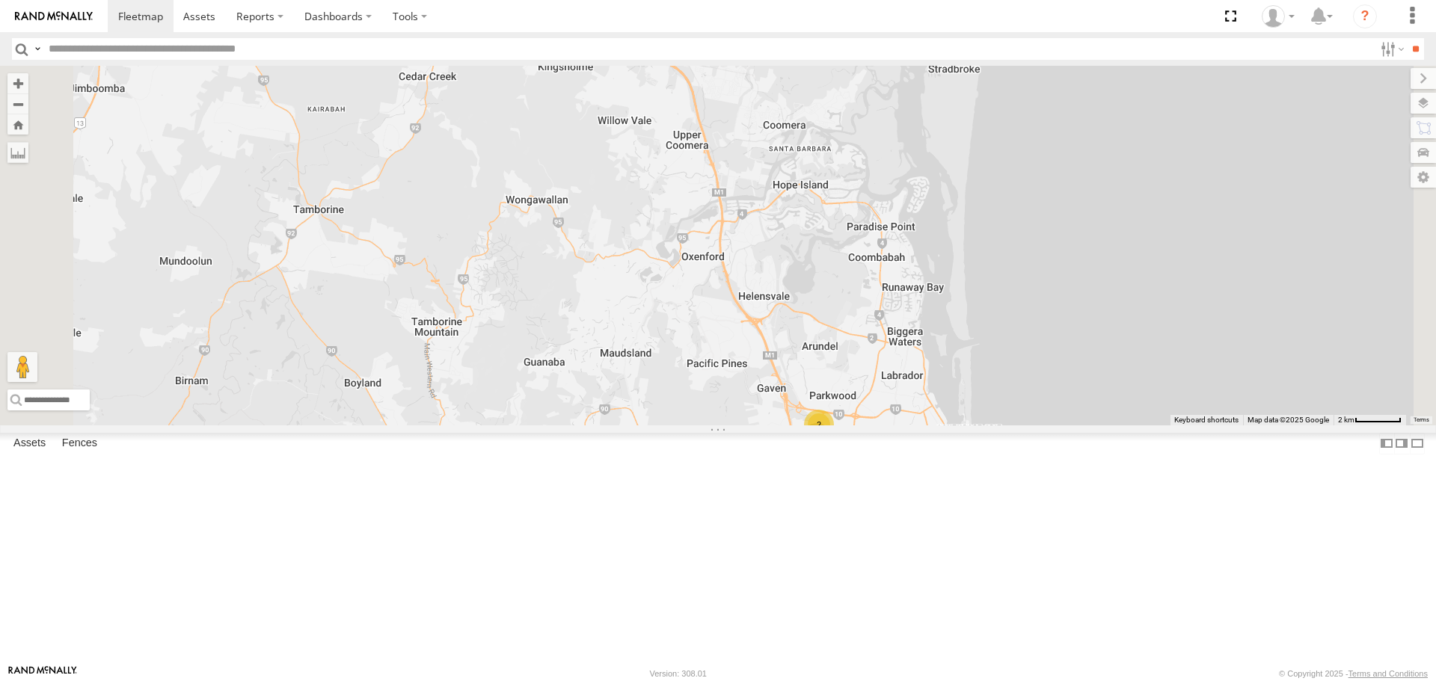
click at [0, 0] on link at bounding box center [0, 0] width 0 height 0
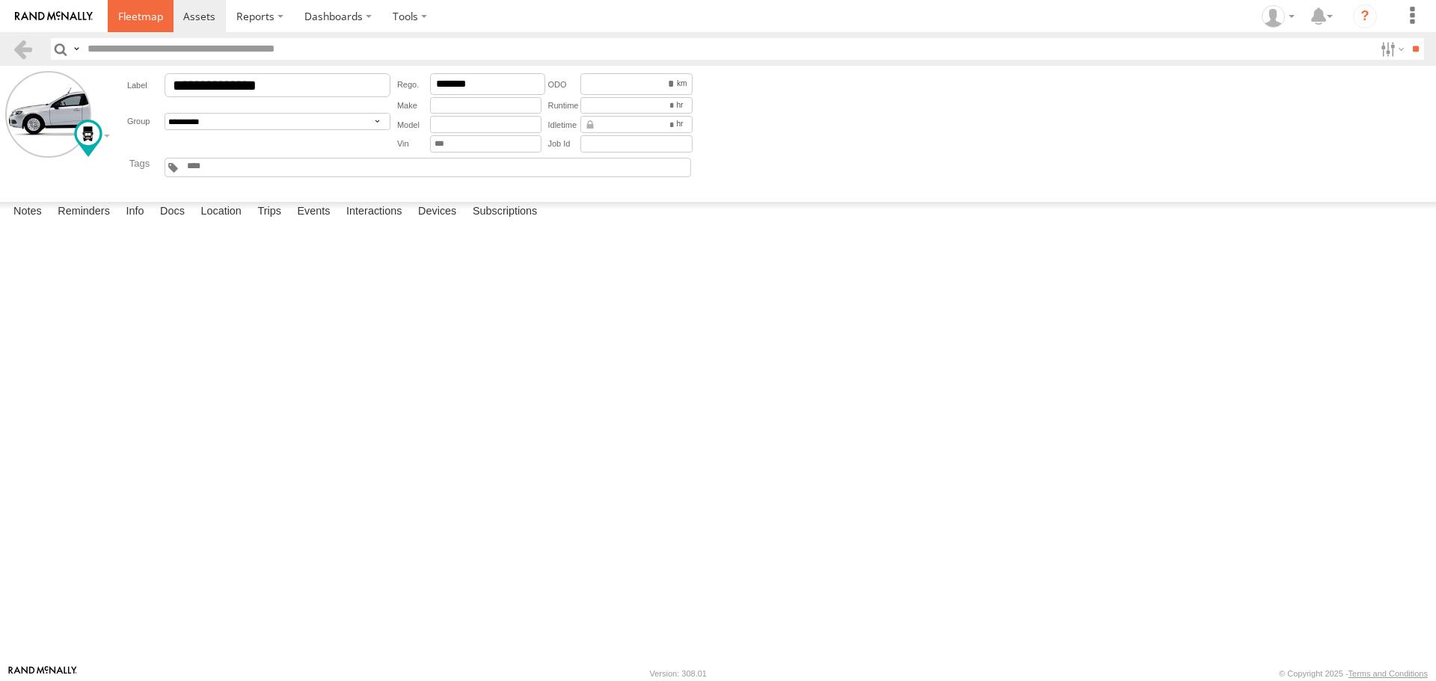
click at [148, 21] on span at bounding box center [140, 16] width 45 height 14
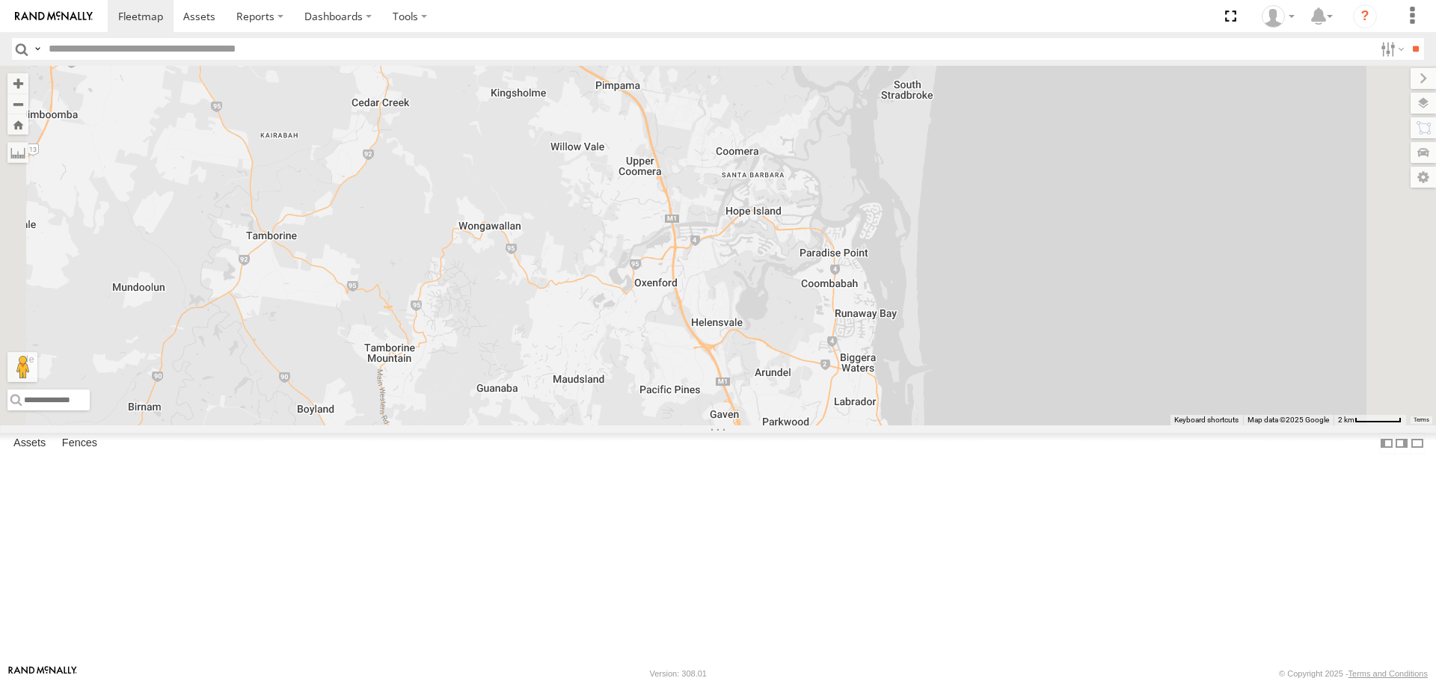
click at [736, 399] on div "Hino 366KDQ Ute Hino 366KDQ All Assets [GEOGRAPHIC_DATA] -27.80701 , 153.26678 …" at bounding box center [718, 245] width 1436 height 359
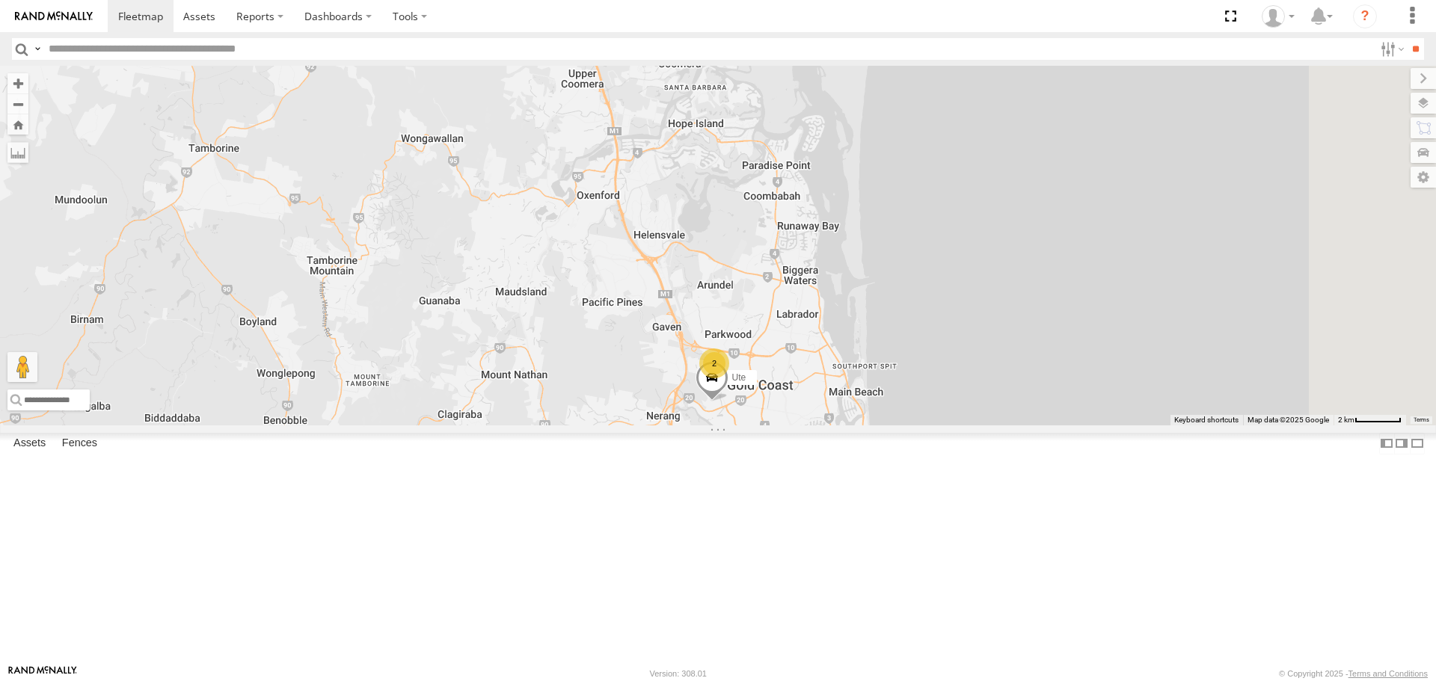
drag, startPoint x: 814, startPoint y: 516, endPoint x: 668, endPoint y: 301, distance: 259.5
click at [668, 301] on div "Hino 366KDQ Ute 2" at bounding box center [718, 245] width 1436 height 359
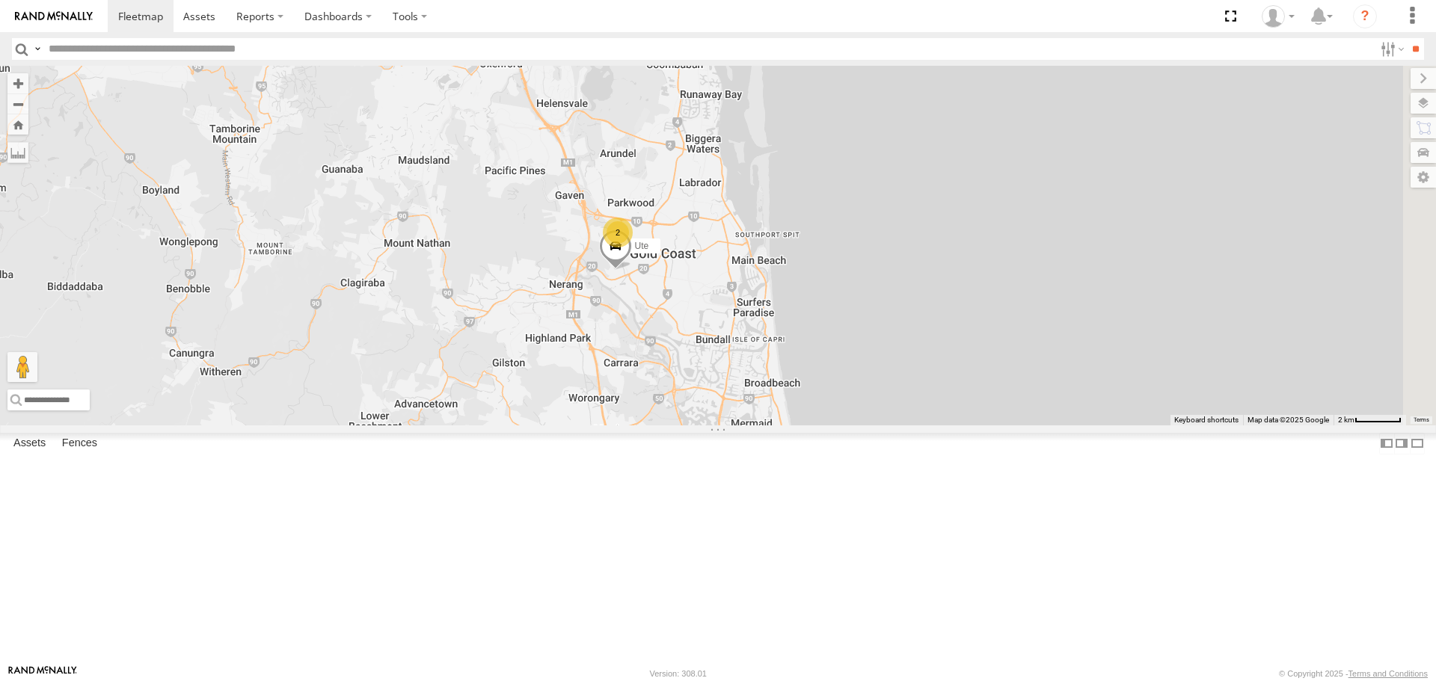
click at [632, 270] on span at bounding box center [615, 250] width 33 height 40
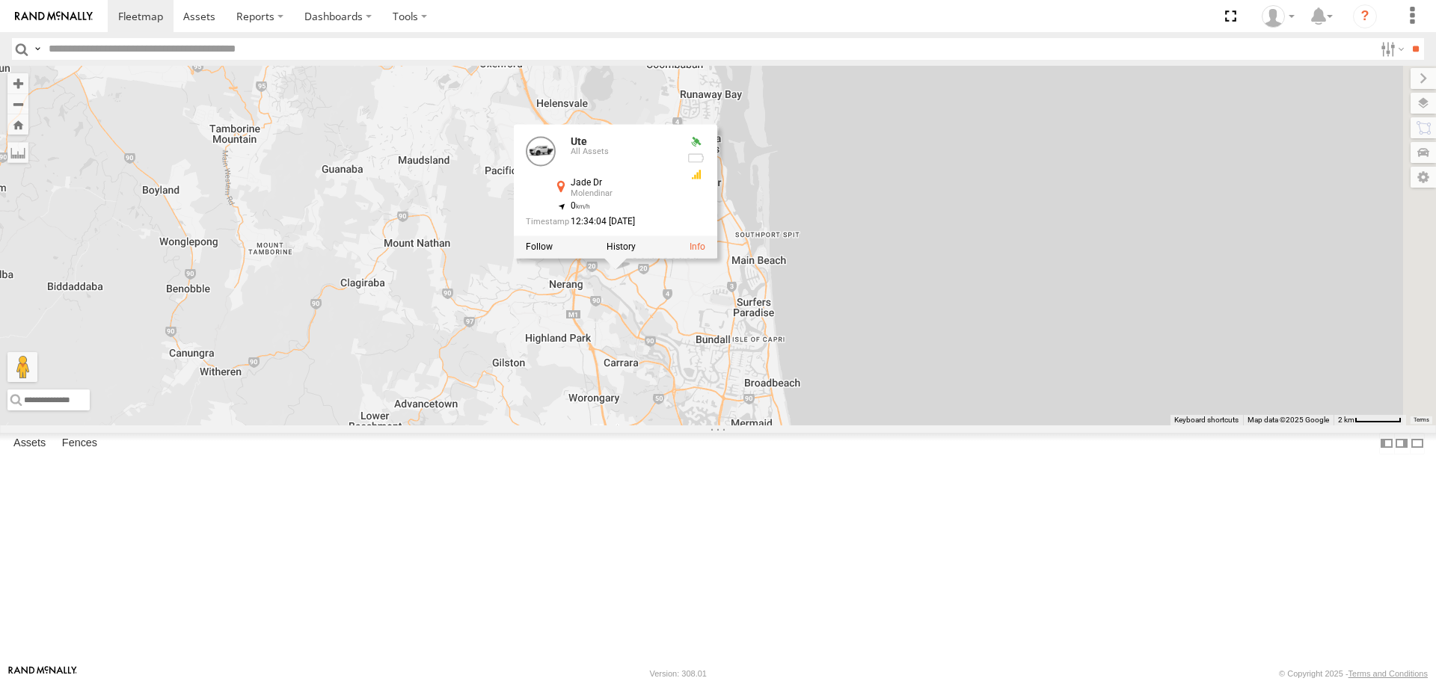
click at [711, 425] on div "Hino 366KDQ Ute 2 Ute All Assets Jade Dr [PERSON_NAME] -27.98341 , 153.35901 0 …" at bounding box center [718, 245] width 1436 height 359
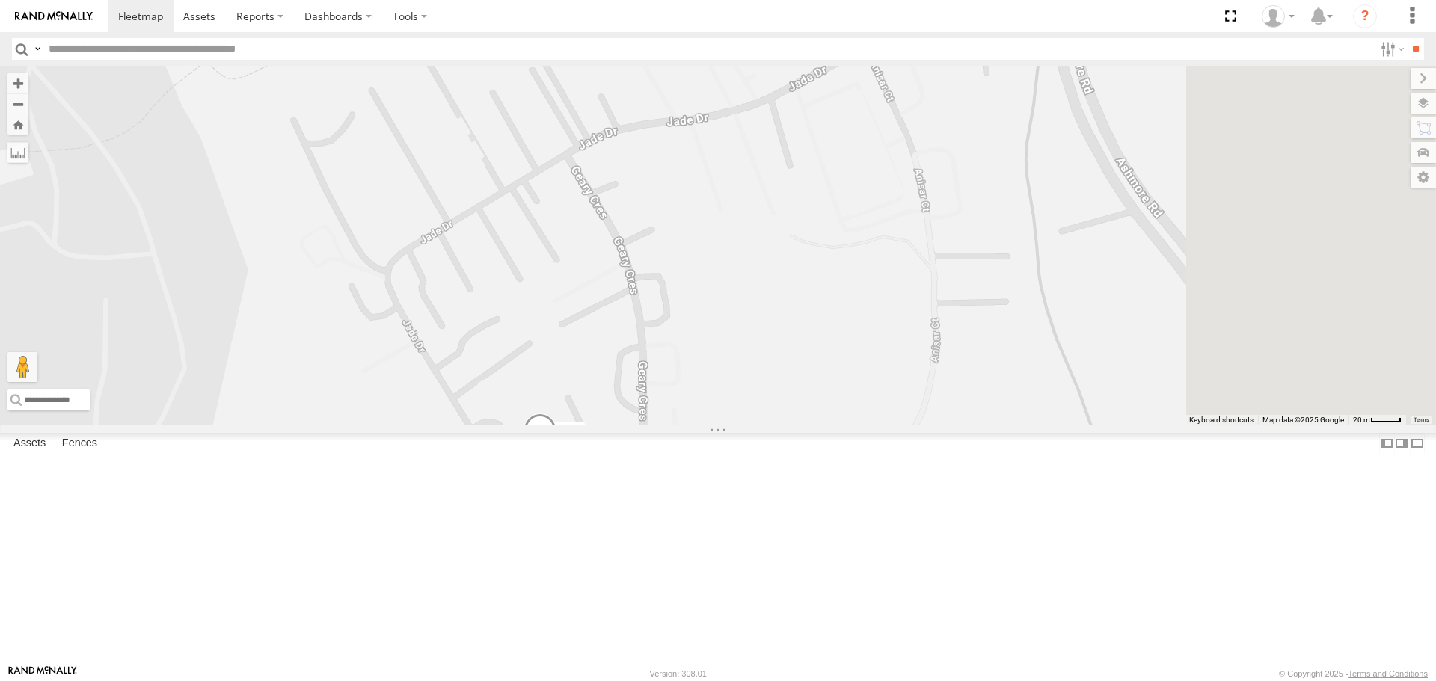
drag, startPoint x: 800, startPoint y: 261, endPoint x: 623, endPoint y: 288, distance: 179.3
click at [623, 289] on div "Hino 366KDQ Ute" at bounding box center [718, 245] width 1436 height 359
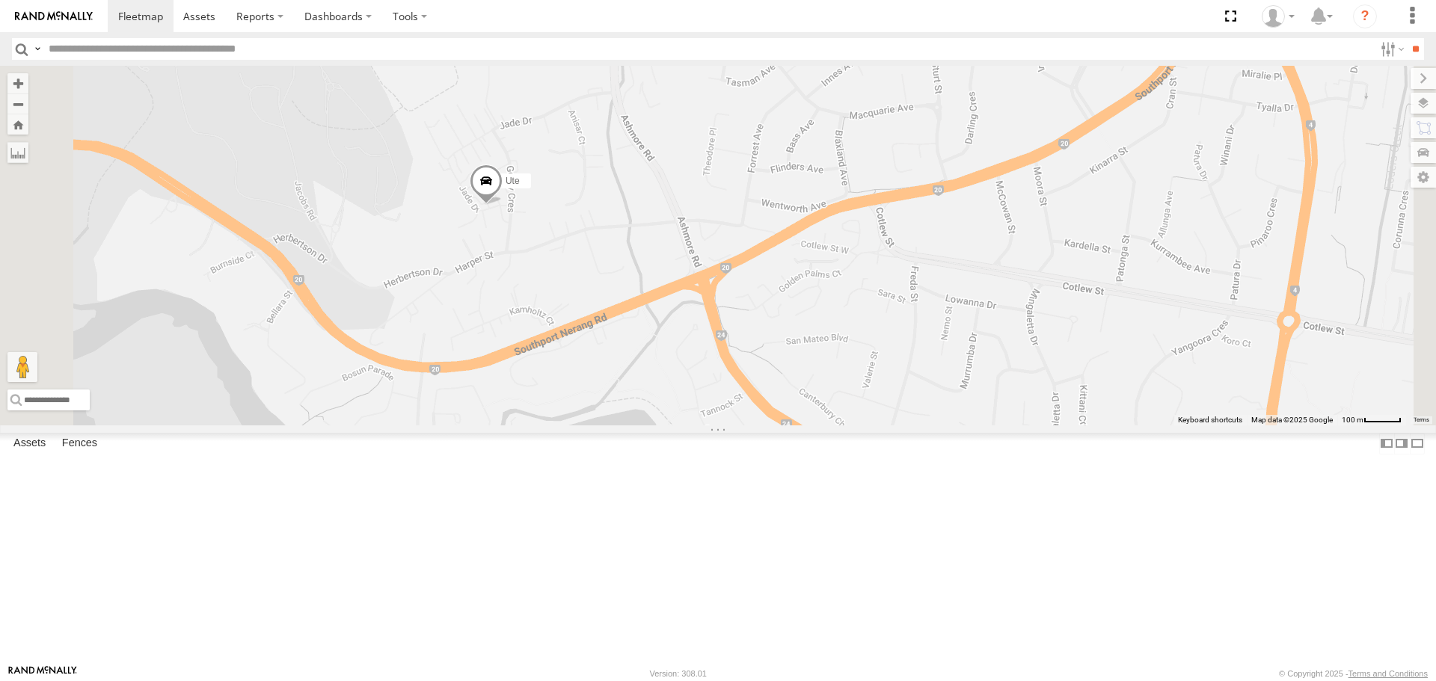
click at [0, 0] on div "Hino 366KDQ All Assets Pacific Mtwy Pimpama -27.80701 153.26678 Ute All Assets …" at bounding box center [0, 0] width 0 height 0
click at [0, 0] on link at bounding box center [0, 0] width 0 height 0
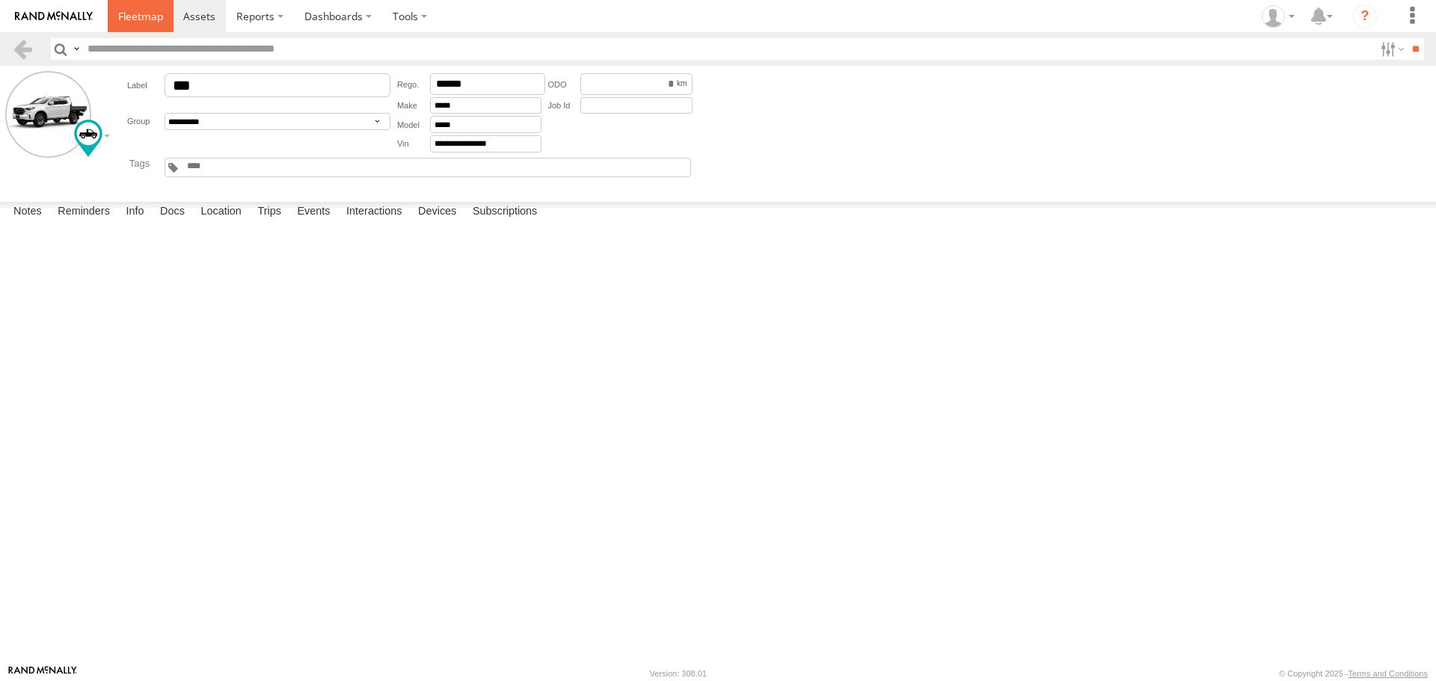
click at [143, 25] on link at bounding box center [141, 16] width 66 height 32
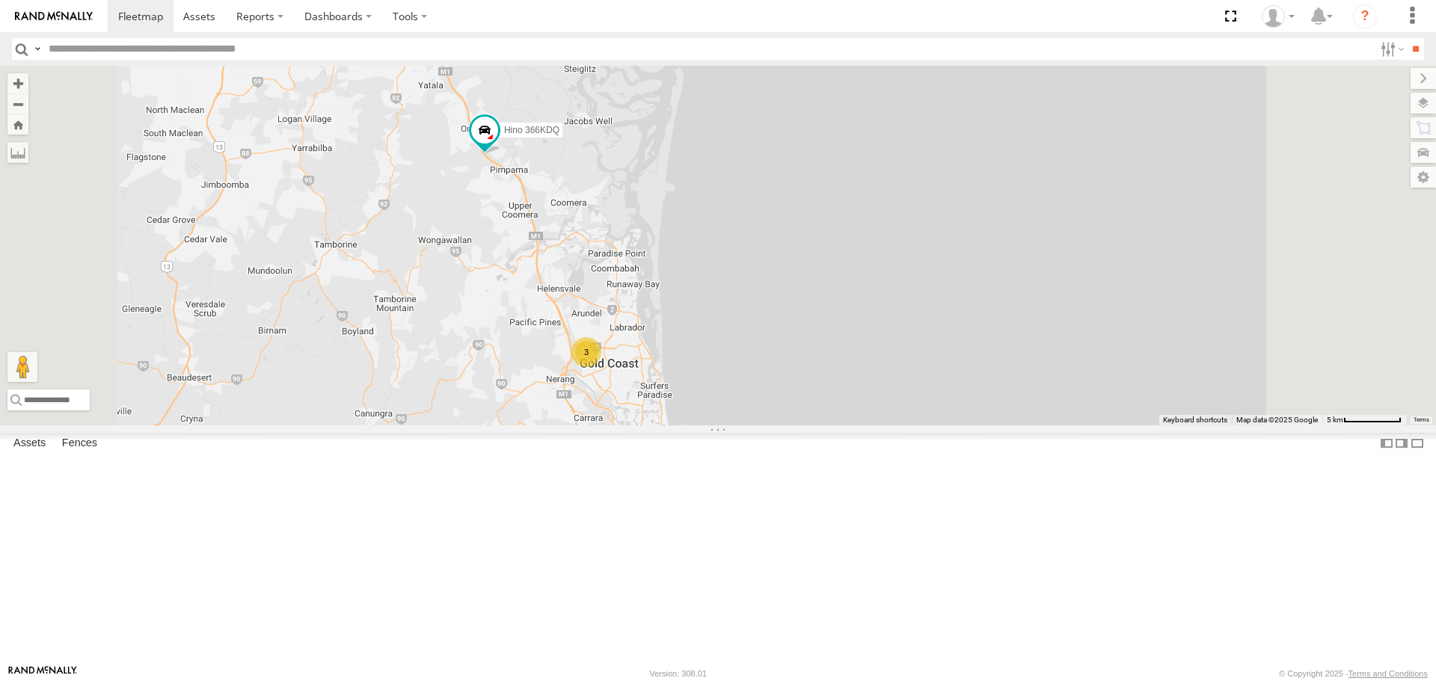
click at [0, 0] on div "Hino 366KDQ All Assets [GEOGRAPHIC_DATA] -27.80701 153.26678 Ute All Assets Jad…" at bounding box center [0, 0] width 0 height 0
click at [601, 367] on div "3" at bounding box center [586, 352] width 30 height 30
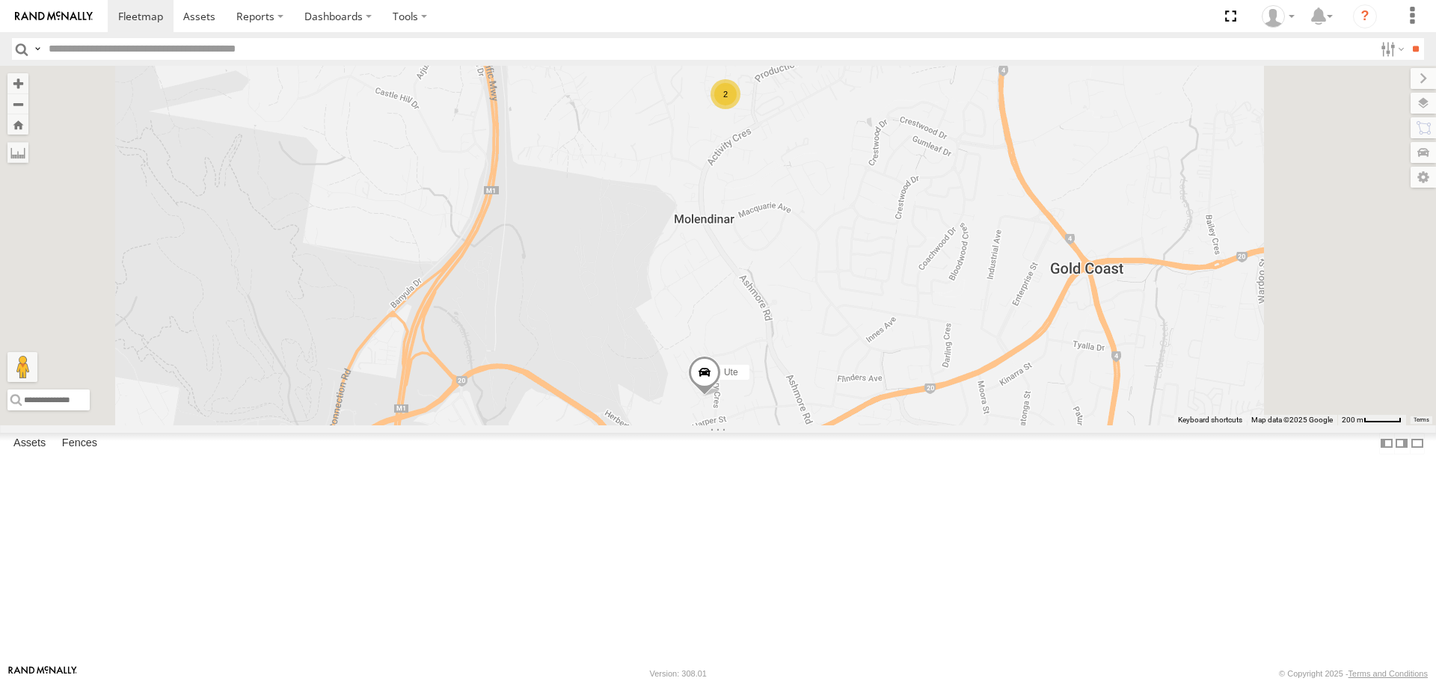
click at [0, 0] on div "All Assets" at bounding box center [0, 0] width 0 height 0
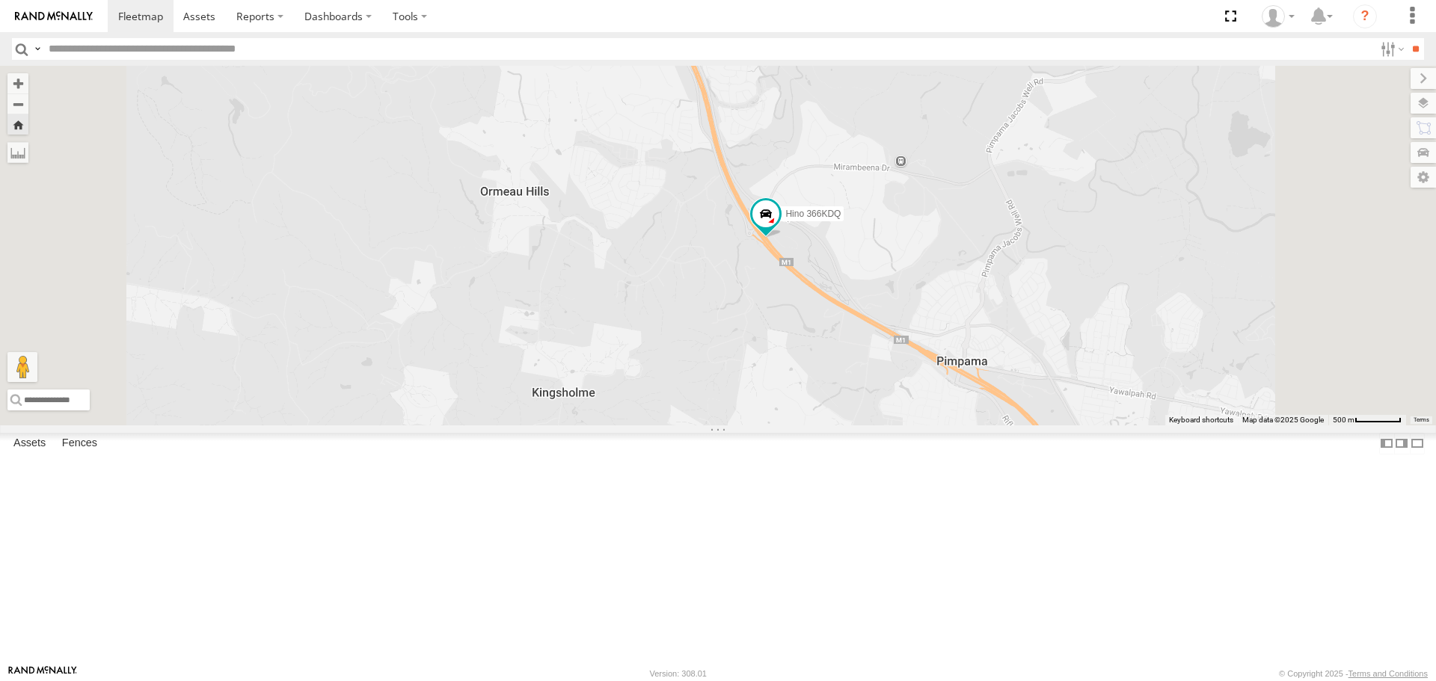
click at [0, 0] on div "Hino 366KDQ All Assets Pacific Mtwy Pimpama -27.80701 153.26678 Ute All Assets …" at bounding box center [0, 0] width 0 height 0
click at [201, 7] on link at bounding box center [200, 16] width 53 height 32
